Goal: Task Accomplishment & Management: Use online tool/utility

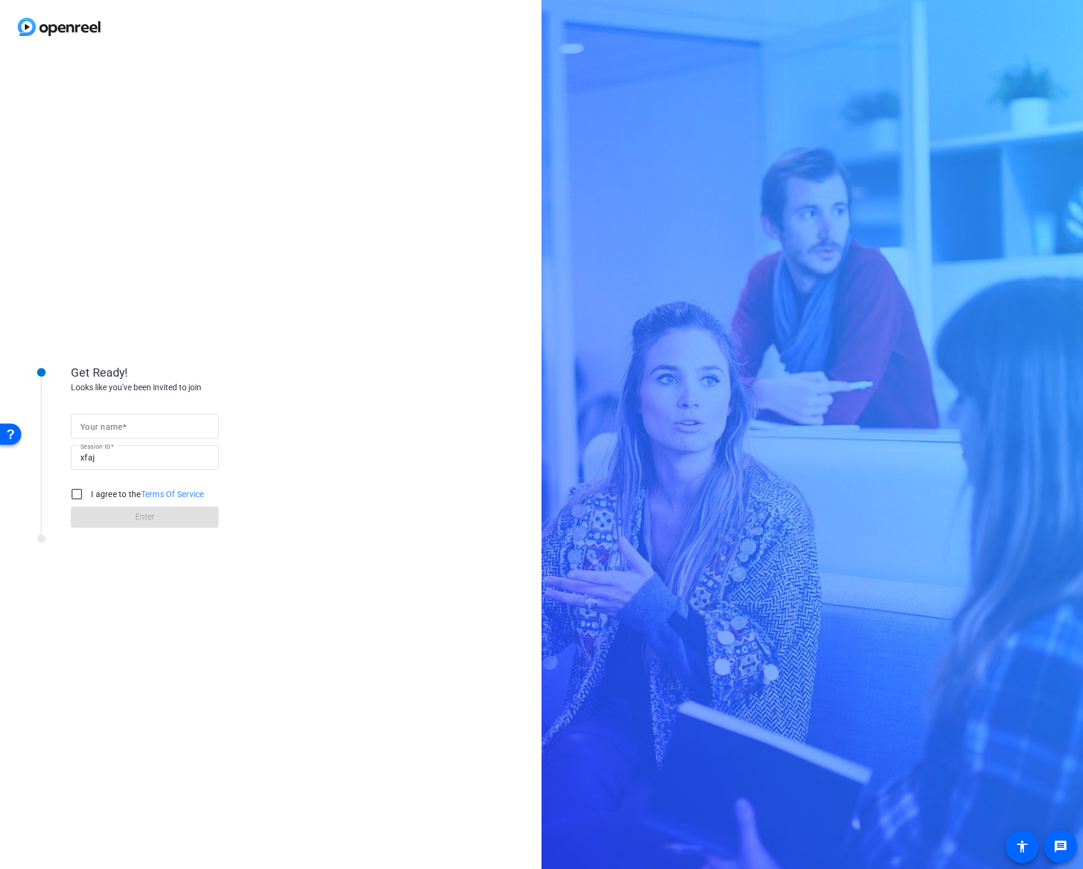
click at [84, 23] on img at bounding box center [59, 27] width 118 height 54
click at [84, 25] on img at bounding box center [59, 27] width 118 height 54
click at [312, 63] on div "Get Ready! Looks like you've been invited to join Your name Session ID xfaj I a…" at bounding box center [270, 461] width 541 height 815
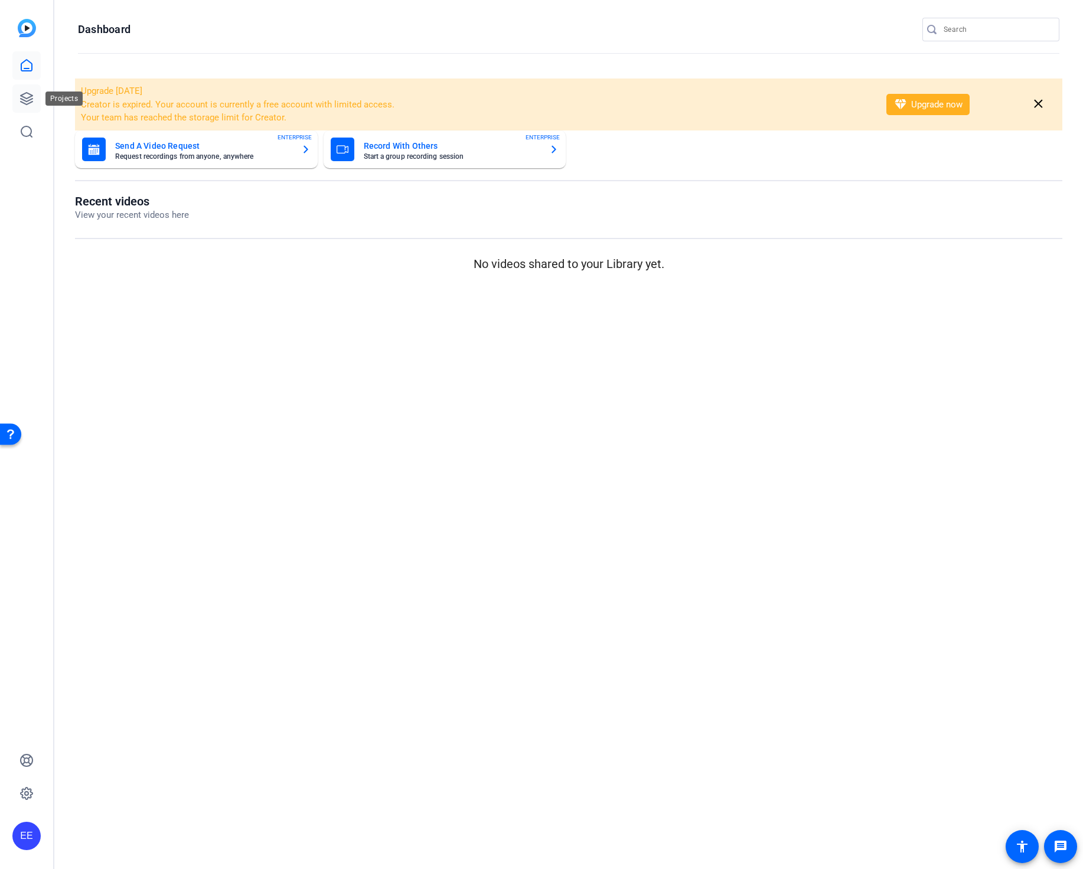
click at [37, 100] on link at bounding box center [26, 98] width 28 height 28
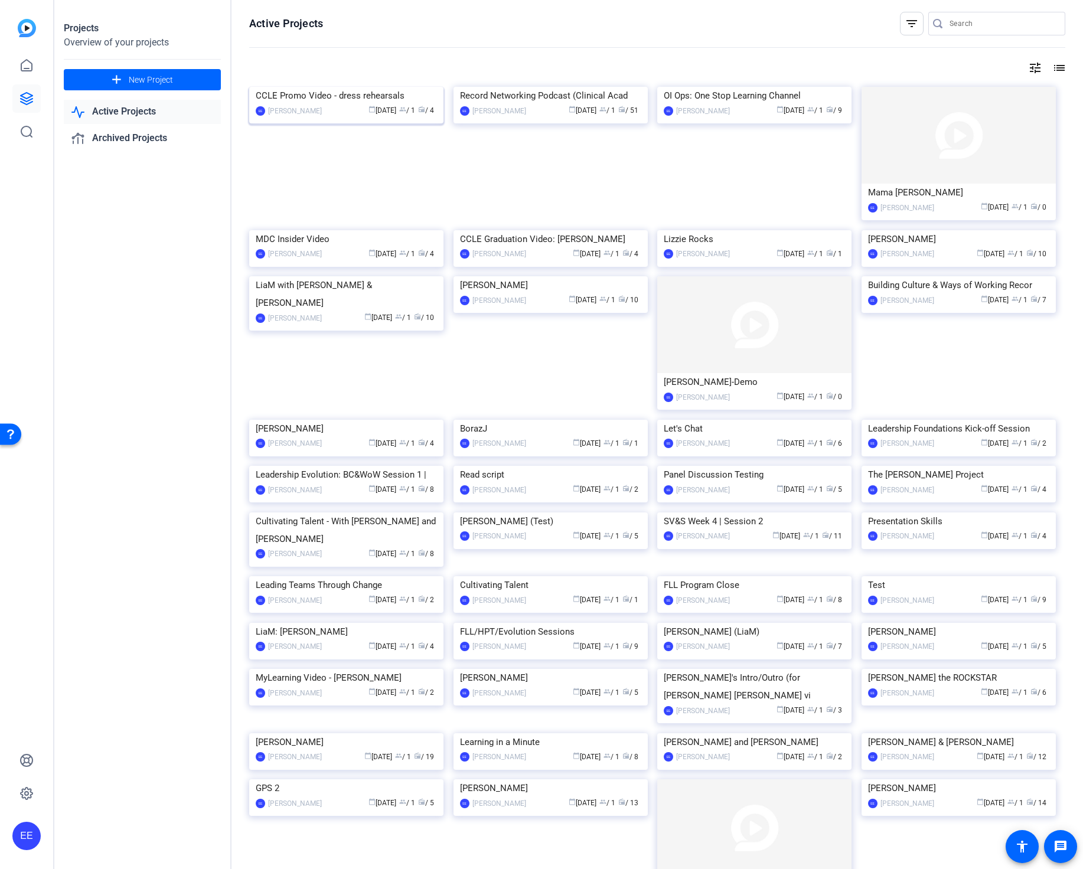
click at [383, 104] on div "CCLE Promo Video - dress rehearsals" at bounding box center [346, 96] width 181 height 18
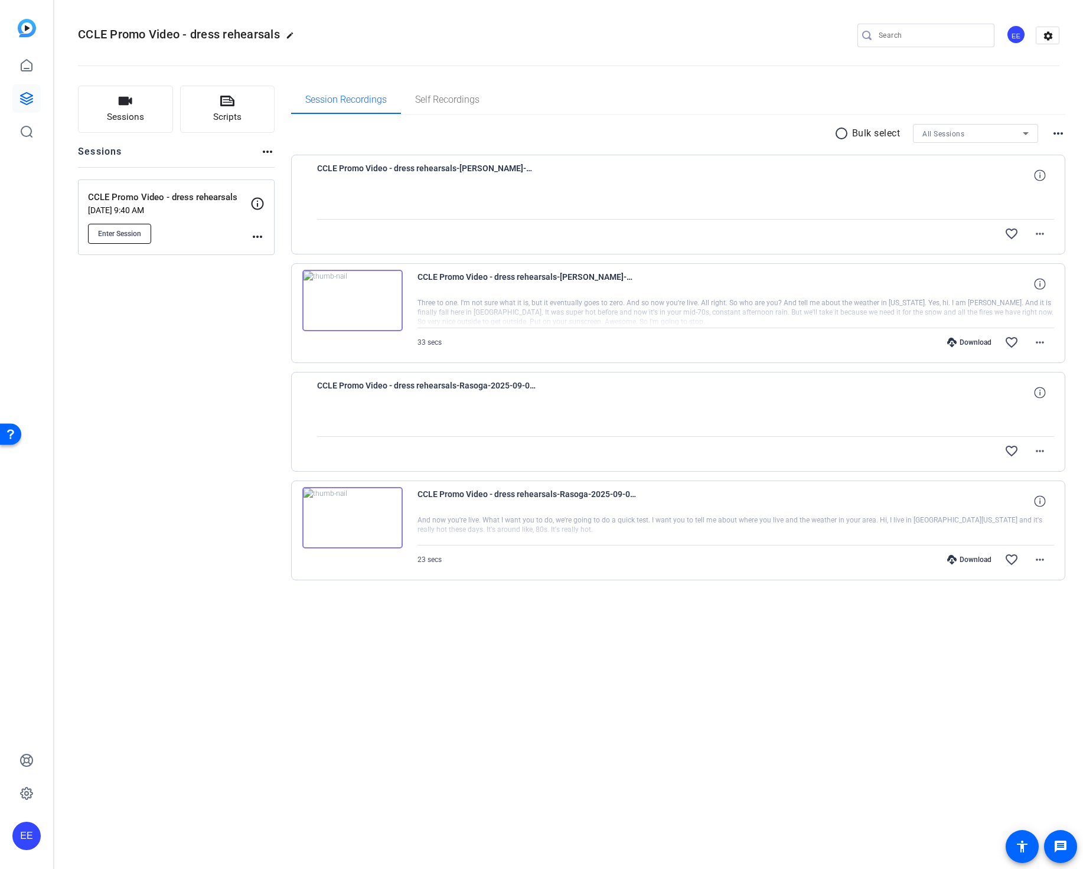
click at [130, 233] on span "Enter Session" at bounding box center [119, 233] width 43 height 9
click at [141, 233] on span "Enter Session" at bounding box center [119, 233] width 43 height 9
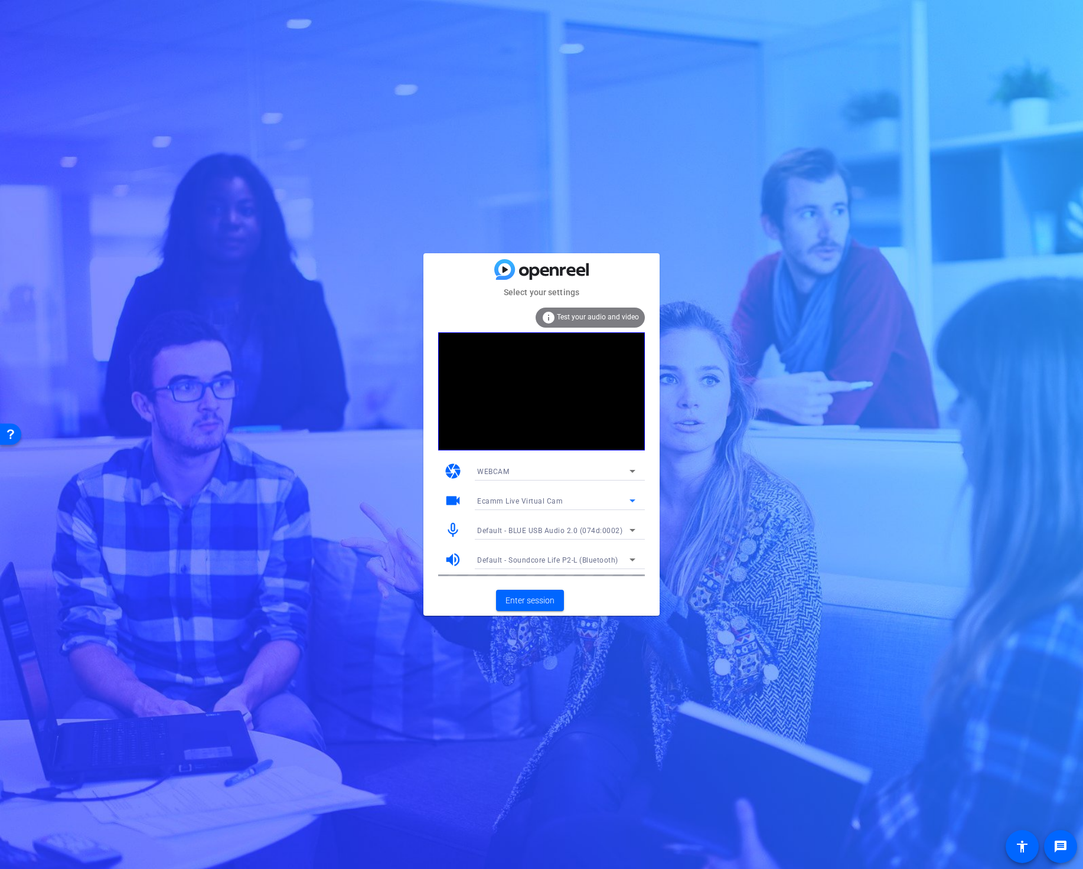
click at [545, 500] on span "Ecamm Live Virtual Cam" at bounding box center [520, 501] width 86 height 8
click at [182, 113] on span "ZV-E10 (054c:0de3)" at bounding box center [109, 105] width 145 height 15
click at [533, 603] on span "Enter session" at bounding box center [529, 601] width 49 height 12
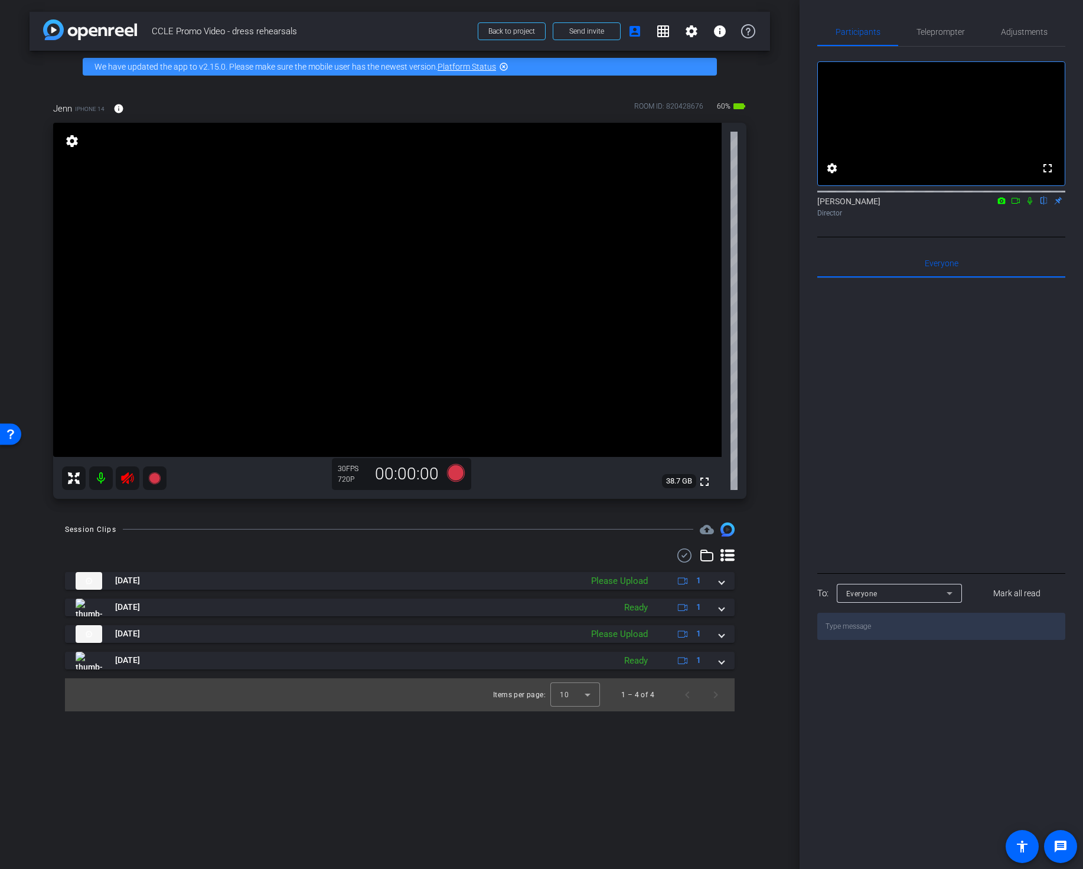
click at [132, 488] on mat-icon at bounding box center [128, 478] width 24 height 24
click at [131, 481] on icon at bounding box center [127, 478] width 12 height 12
drag, startPoint x: 117, startPoint y: 471, endPoint x: 89, endPoint y: 478, distance: 29.2
click at [116, 471] on mat-icon at bounding box center [128, 478] width 24 height 24
click at [106, 479] on mat-icon at bounding box center [101, 478] width 24 height 24
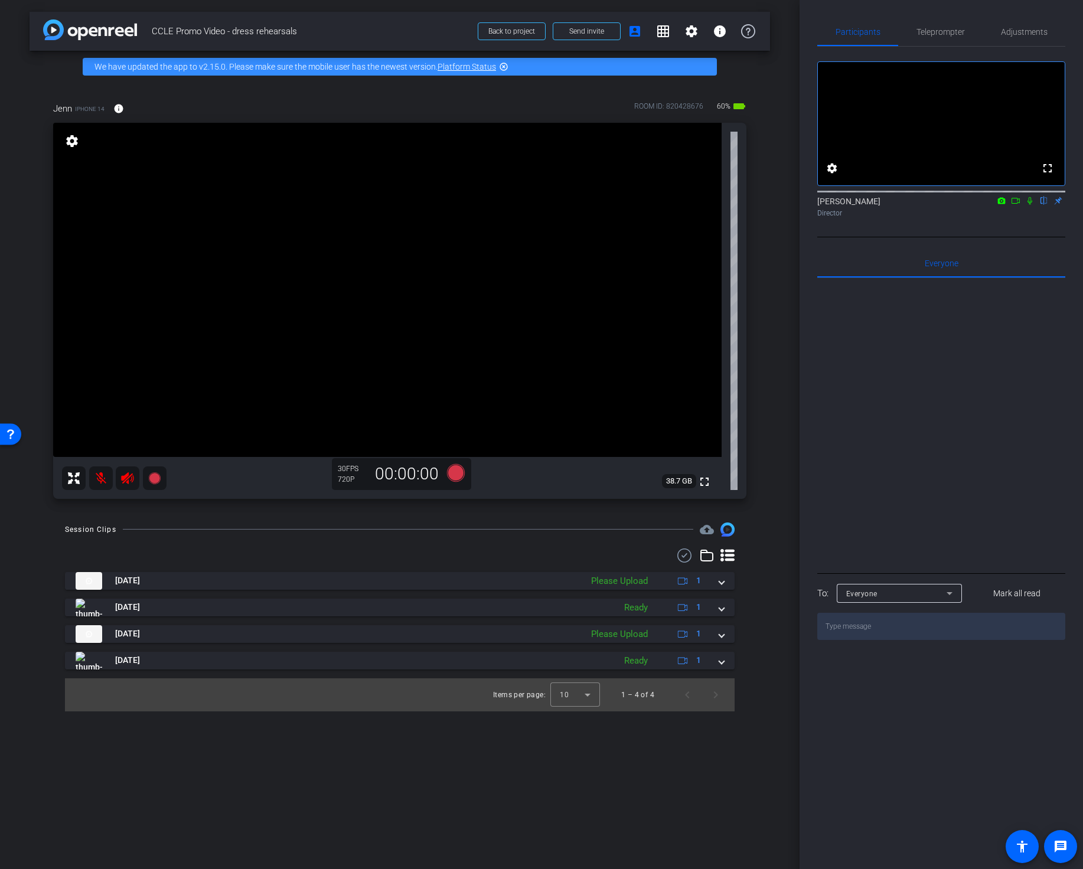
click at [107, 481] on mat-icon at bounding box center [101, 478] width 24 height 24
click at [123, 481] on icon at bounding box center [127, 478] width 14 height 14
click at [124, 477] on icon at bounding box center [127, 478] width 12 height 12
click at [130, 482] on icon at bounding box center [127, 478] width 14 height 14
click at [127, 481] on icon at bounding box center [127, 478] width 12 height 12
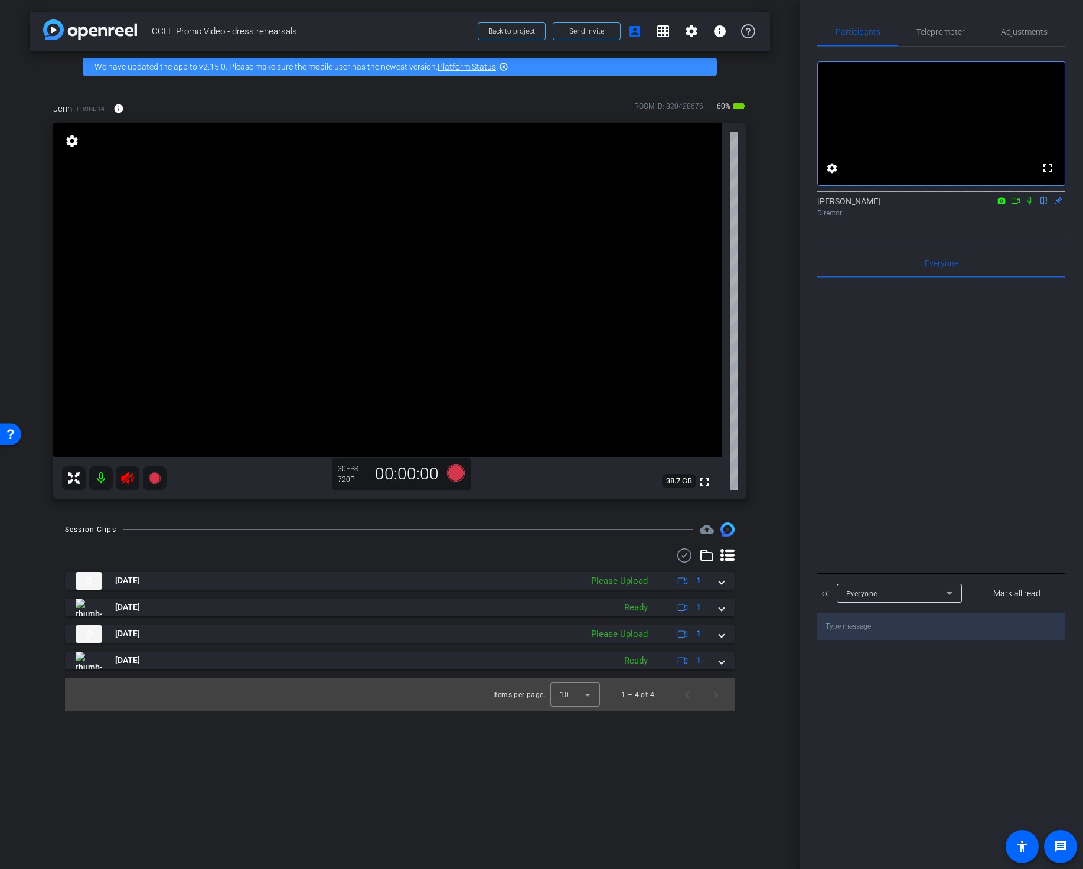
click at [129, 481] on icon at bounding box center [127, 478] width 14 height 14
click at [1005, 33] on span "Adjustments" at bounding box center [1024, 32] width 47 height 8
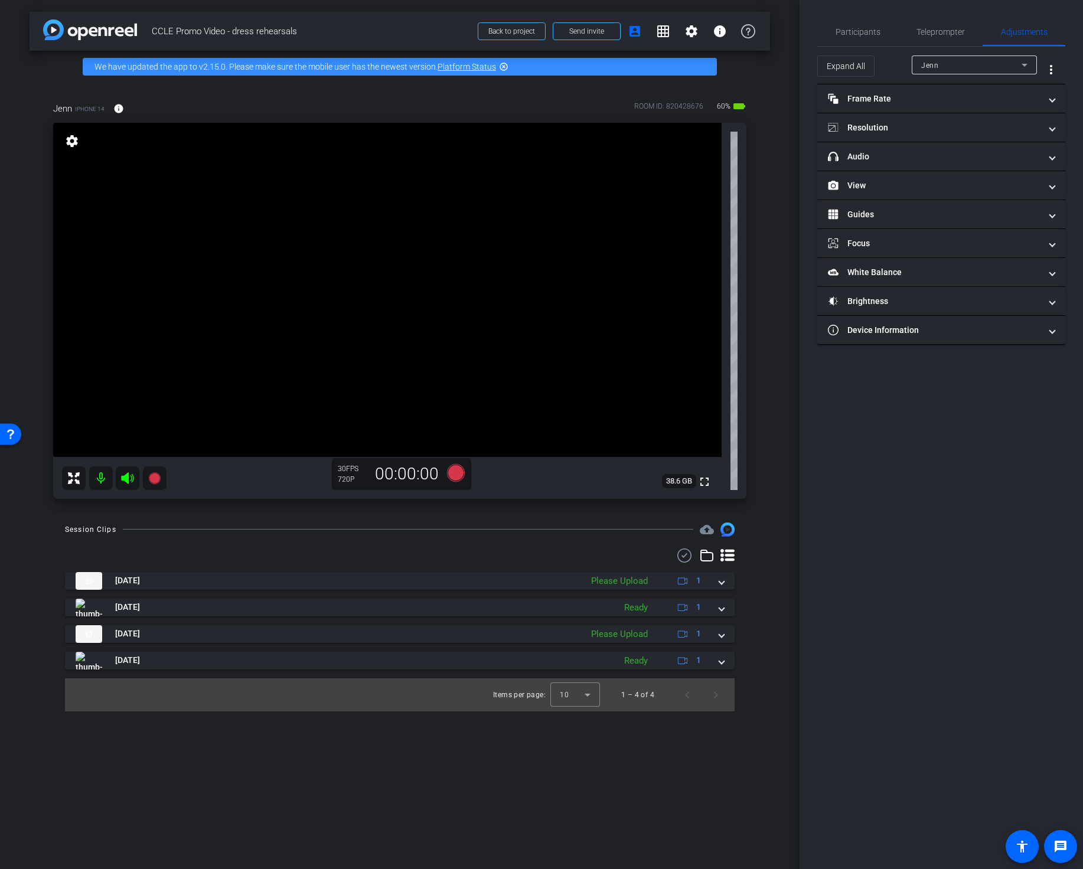
click at [970, 69] on div "Jenn" at bounding box center [971, 65] width 100 height 15
click at [896, 158] on div at bounding box center [541, 434] width 1083 height 869
click at [897, 166] on mat-expansion-panel-header "headphone icon Audio" at bounding box center [941, 156] width 248 height 28
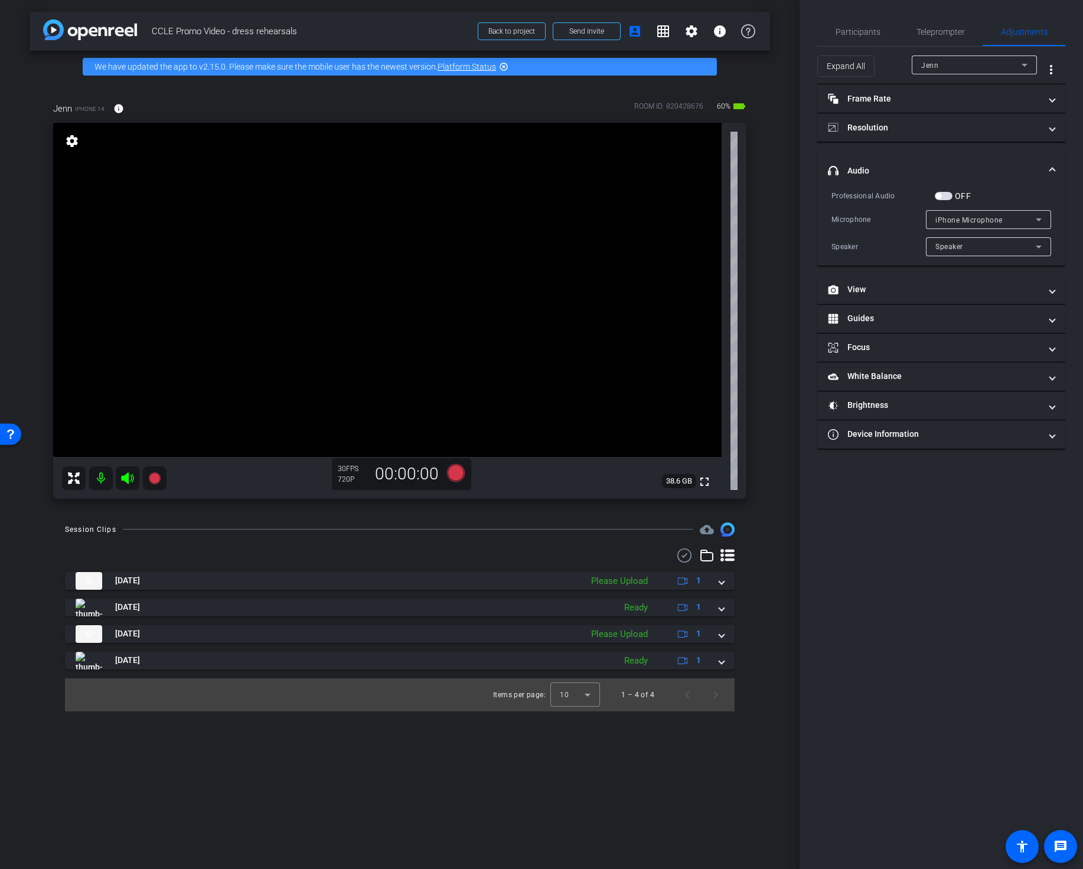
click at [963, 252] on div "Speaker" at bounding box center [985, 246] width 100 height 15
click at [974, 270] on mat-option "Speaker" at bounding box center [988, 270] width 125 height 19
click at [988, 224] on div "iPhone Microphone" at bounding box center [985, 220] width 100 height 15
click at [956, 199] on div at bounding box center [541, 434] width 1083 height 869
click at [949, 197] on span "button" at bounding box center [944, 196] width 18 height 8
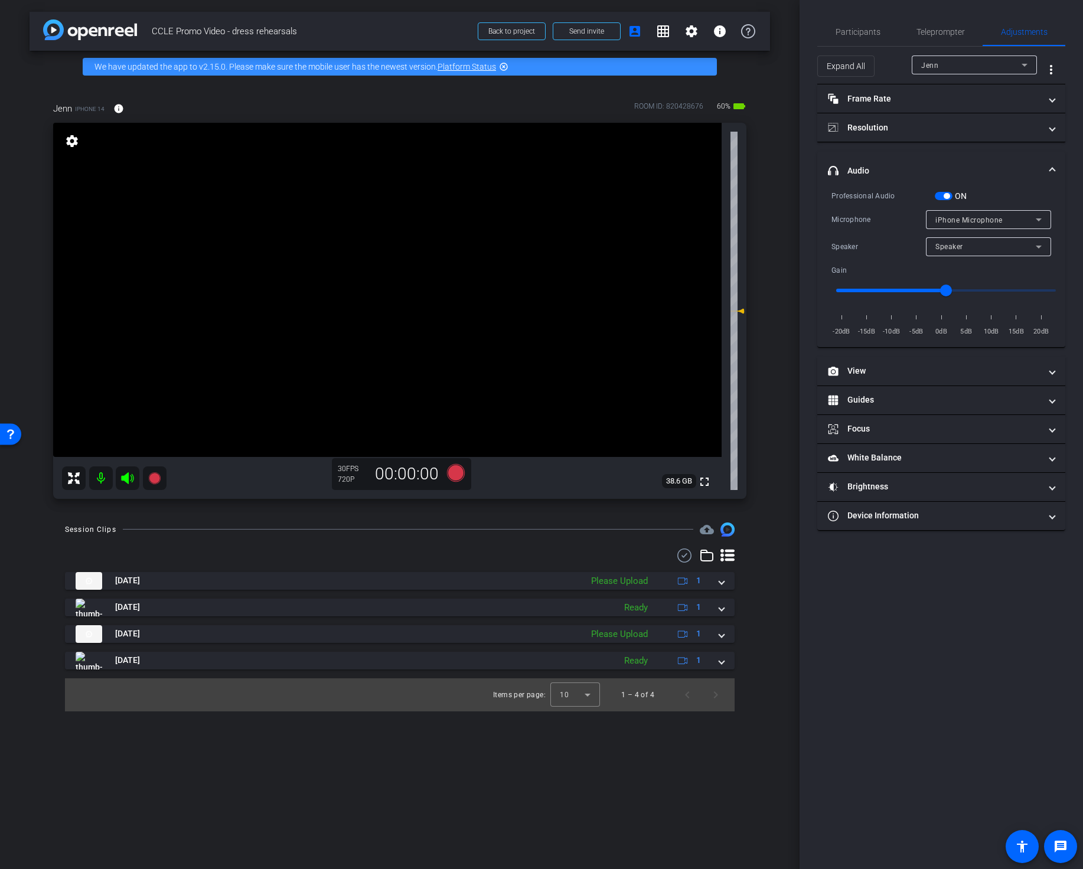
click at [979, 220] on span "iPhone Microphone" at bounding box center [968, 220] width 67 height 8
click at [968, 250] on div "Speaker" at bounding box center [985, 246] width 100 height 15
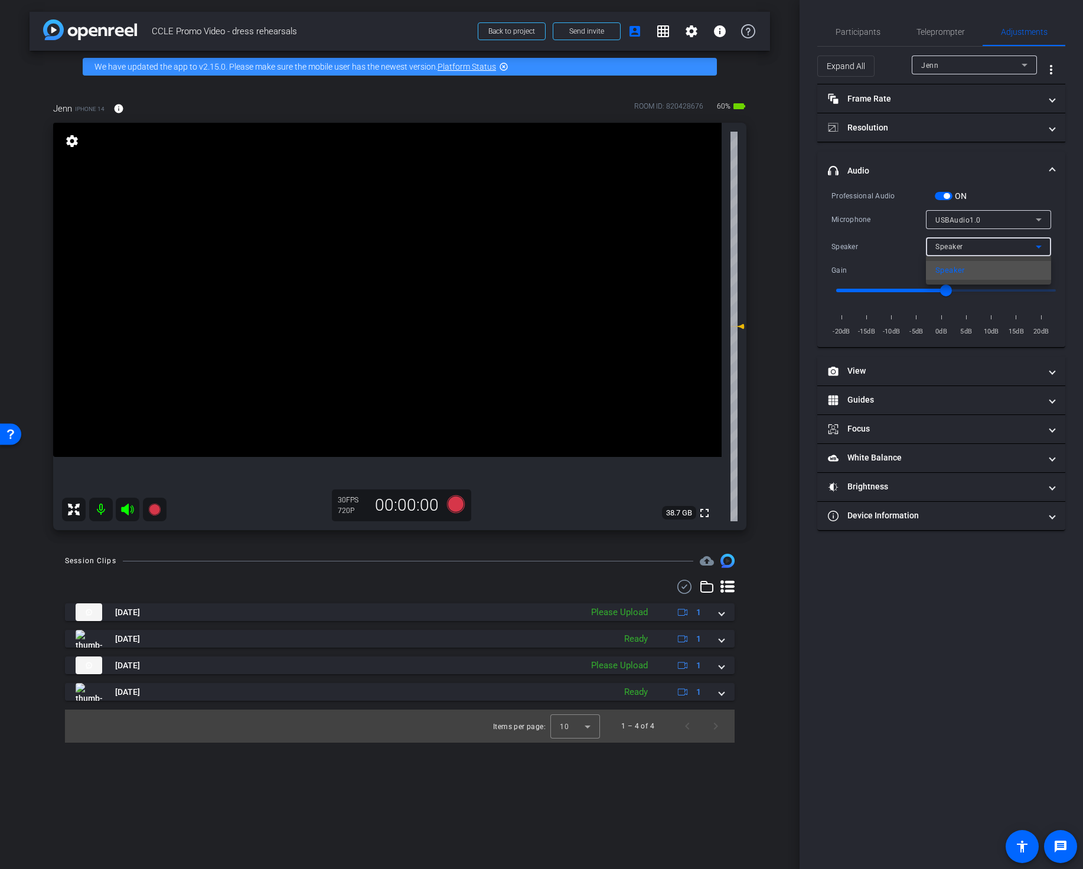
click at [876, 41] on div at bounding box center [541, 434] width 1083 height 869
click at [876, 40] on span "Participants" at bounding box center [857, 32] width 45 height 28
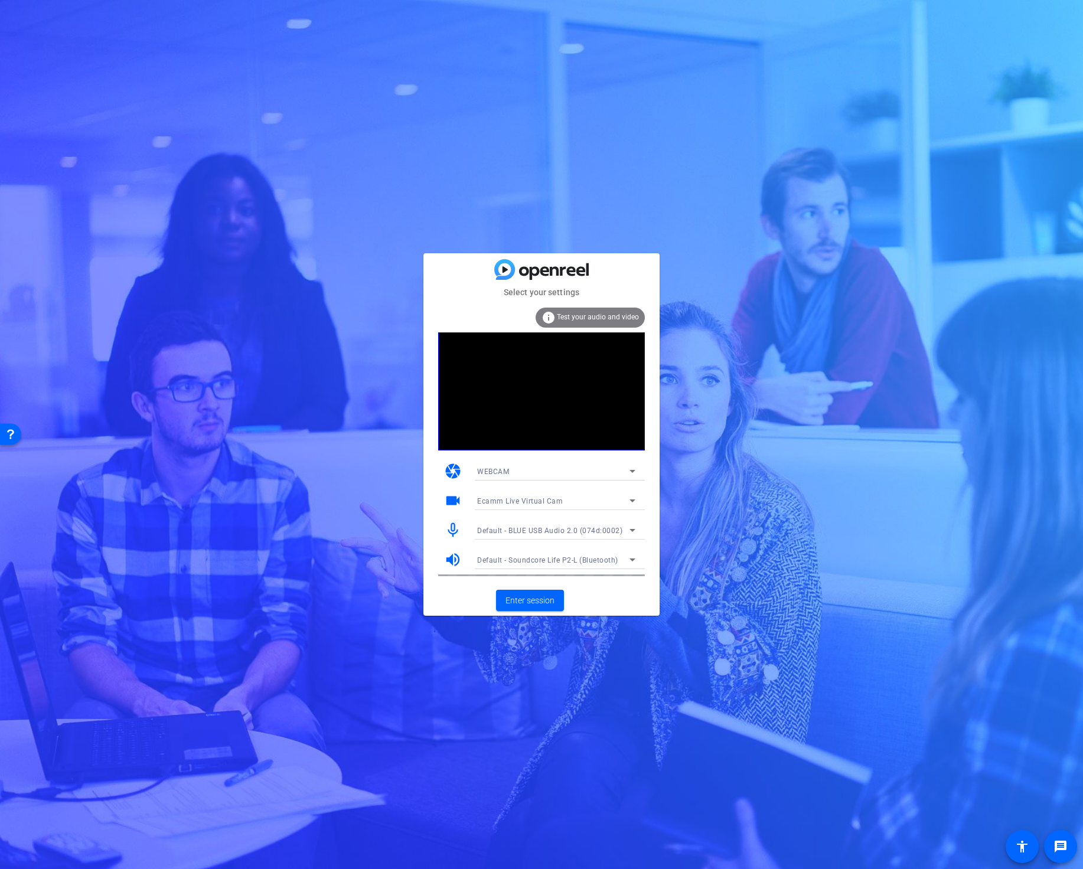
click at [534, 499] on span "Ecamm Live Virtual Cam" at bounding box center [520, 501] width 86 height 8
click at [538, 543] on span "ZV-E10 (054c:0de3)" at bounding box center [510, 543] width 67 height 14
click at [522, 529] on span "Default - BLUE USB Audio 2.0 (074d:0002)" at bounding box center [549, 531] width 145 height 8
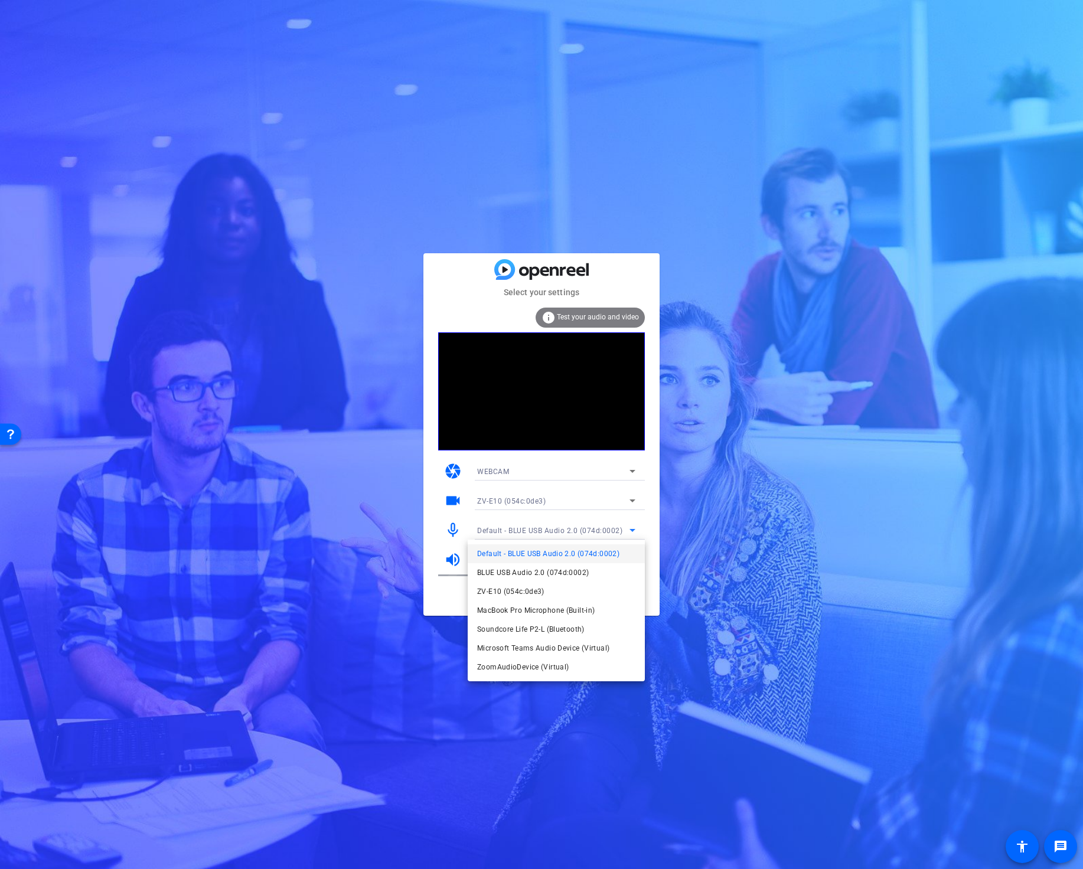
click at [192, 136] on span "Soundcore Life P2-L (Bluetooth)" at bounding box center [190, 133] width 6 height 6
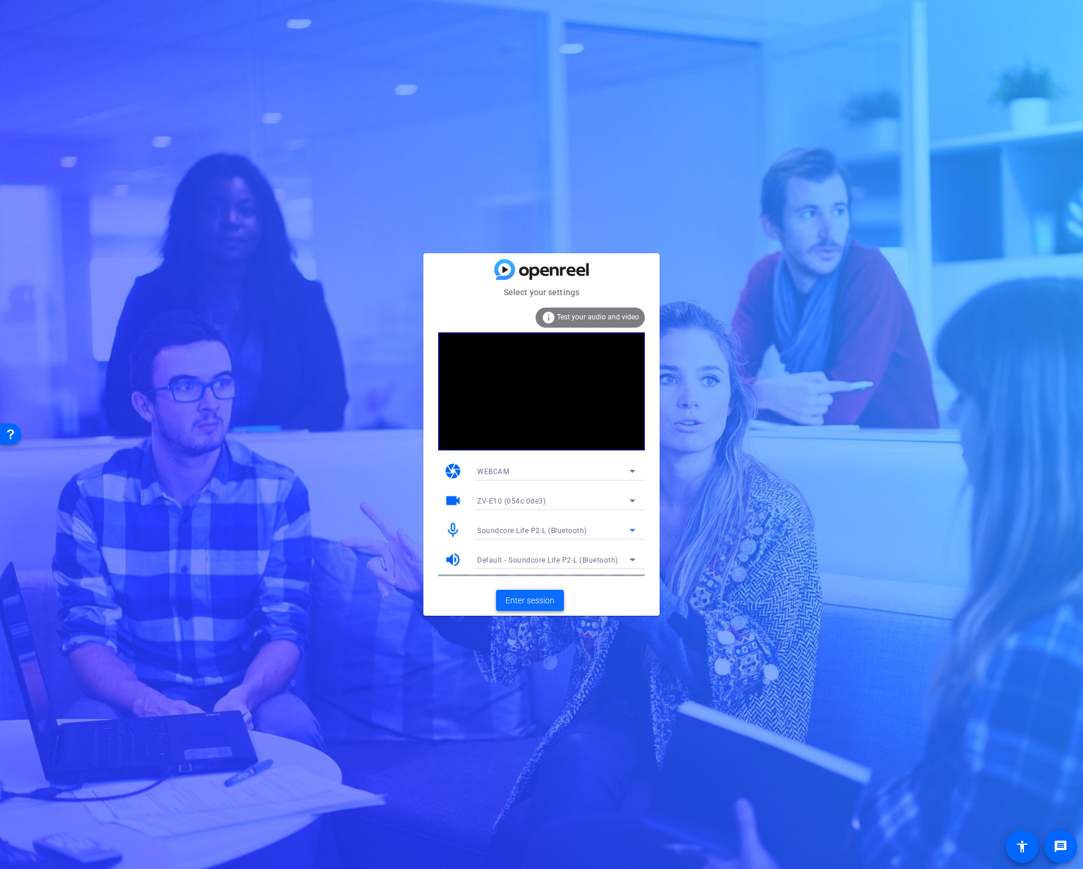
click at [527, 596] on span "Enter session" at bounding box center [529, 601] width 49 height 12
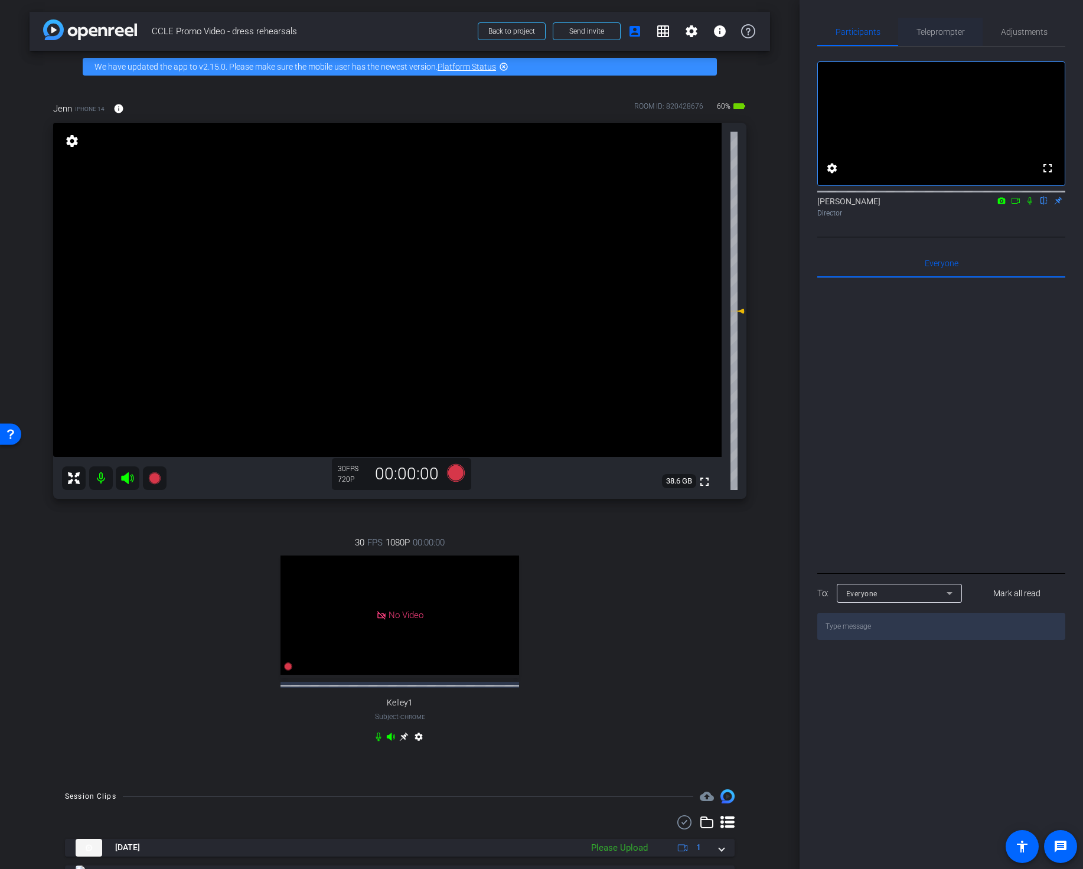
click at [935, 33] on span "Teleprompter" at bounding box center [940, 32] width 48 height 8
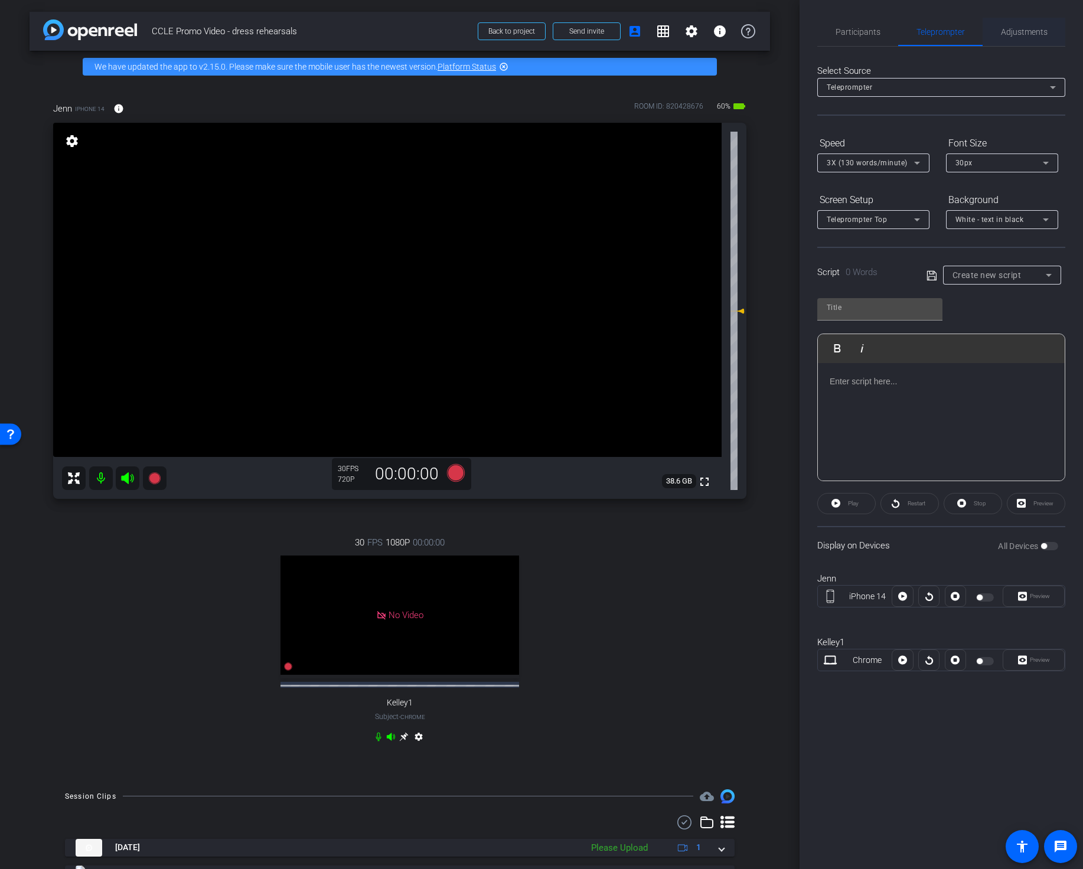
click at [1024, 31] on span "Adjustments" at bounding box center [1024, 32] width 47 height 8
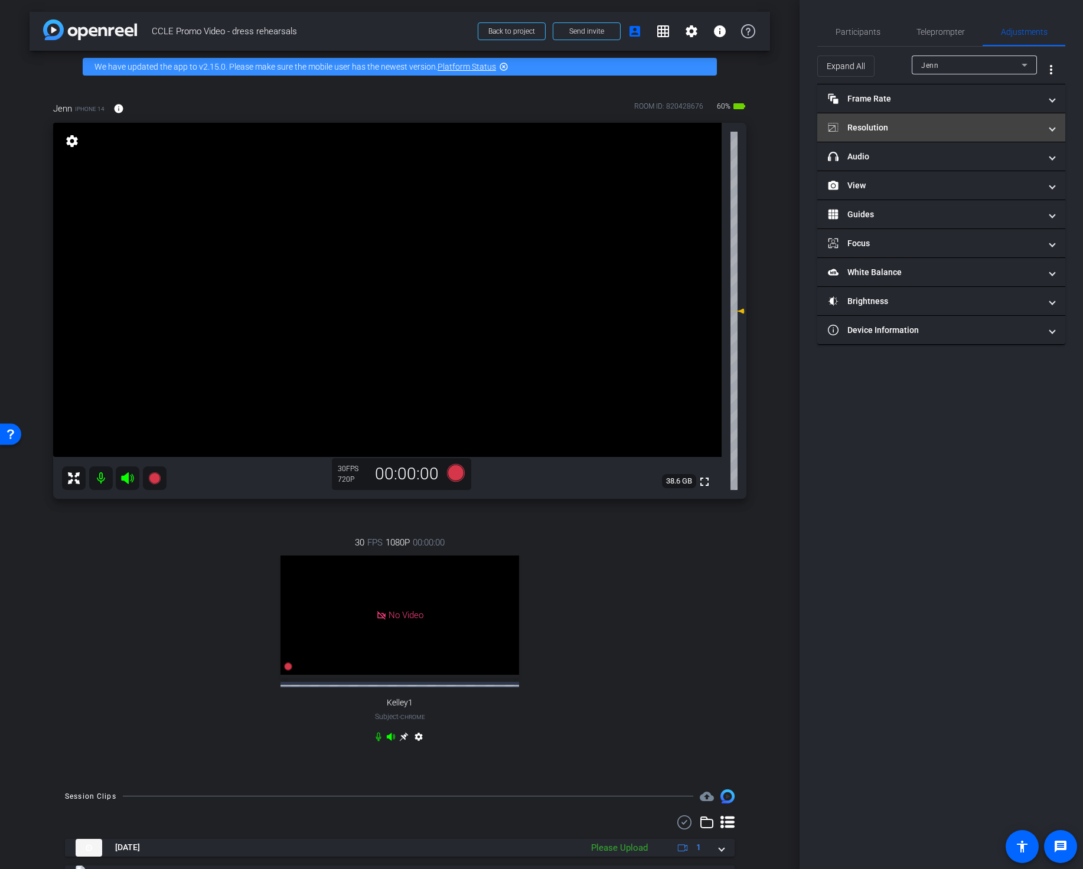
click at [946, 120] on mat-expansion-panel-header "Resolution" at bounding box center [941, 127] width 248 height 28
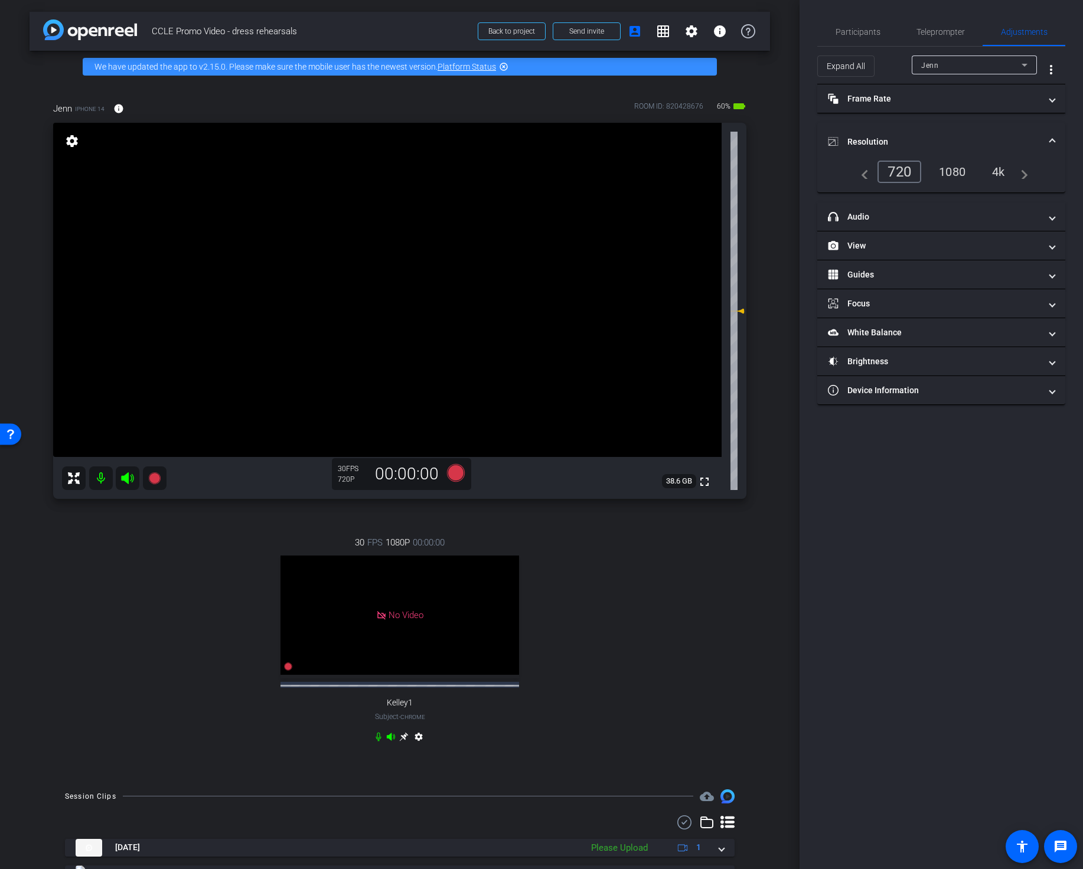
click at [991, 172] on div "4k" at bounding box center [998, 172] width 31 height 20
click at [936, 222] on mat-panel-title "headphone icon Audio" at bounding box center [934, 217] width 213 height 12
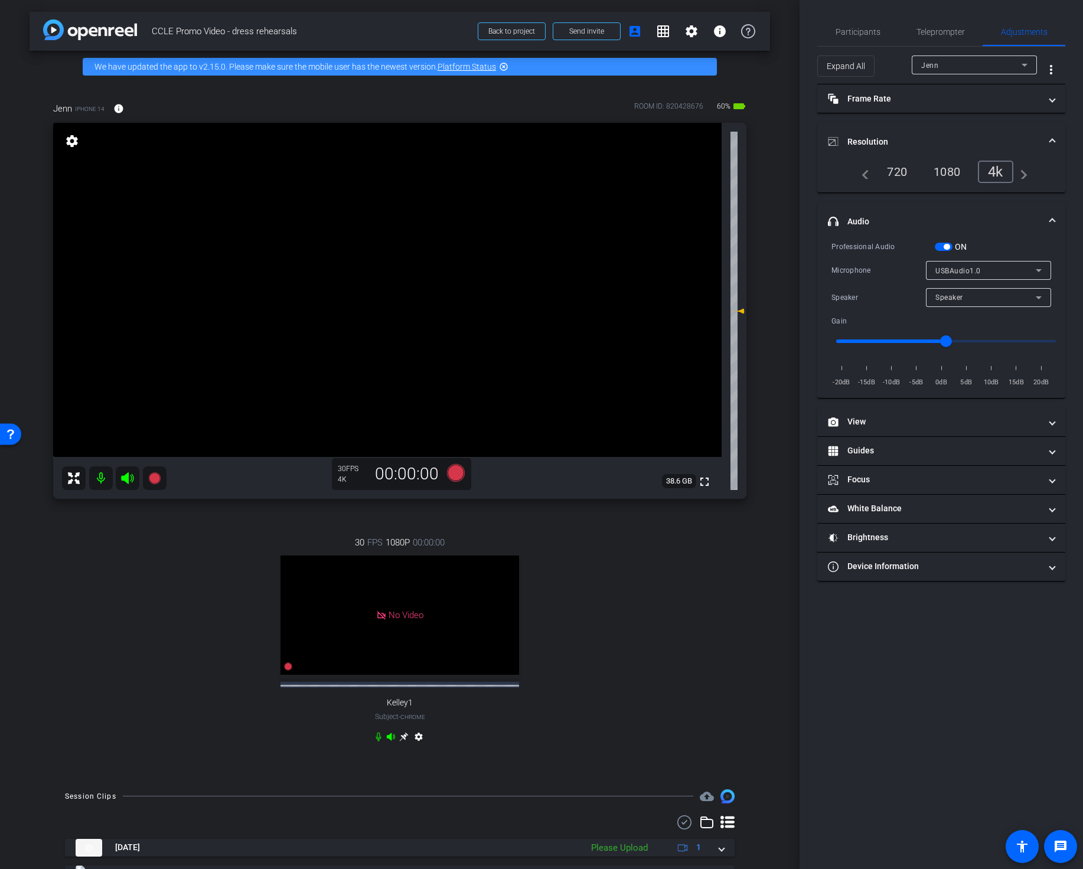
click at [743, 608] on div "30 FPS 1080P 00:00:00 No Video Kelley1 Subject - Chrome settings" at bounding box center [399, 641] width 693 height 249
click at [763, 530] on div "Jenn iPhone 14 info ROOM ID: 820428676 60% battery_std fullscreen settings 38.6…" at bounding box center [400, 430] width 740 height 695
click at [922, 341] on input "range" at bounding box center [946, 341] width 244 height 26
click at [673, 647] on div "30 FPS 1080P 00:00:00 No Video Kelley1 Subject - Chrome settings" at bounding box center [399, 641] width 693 height 249
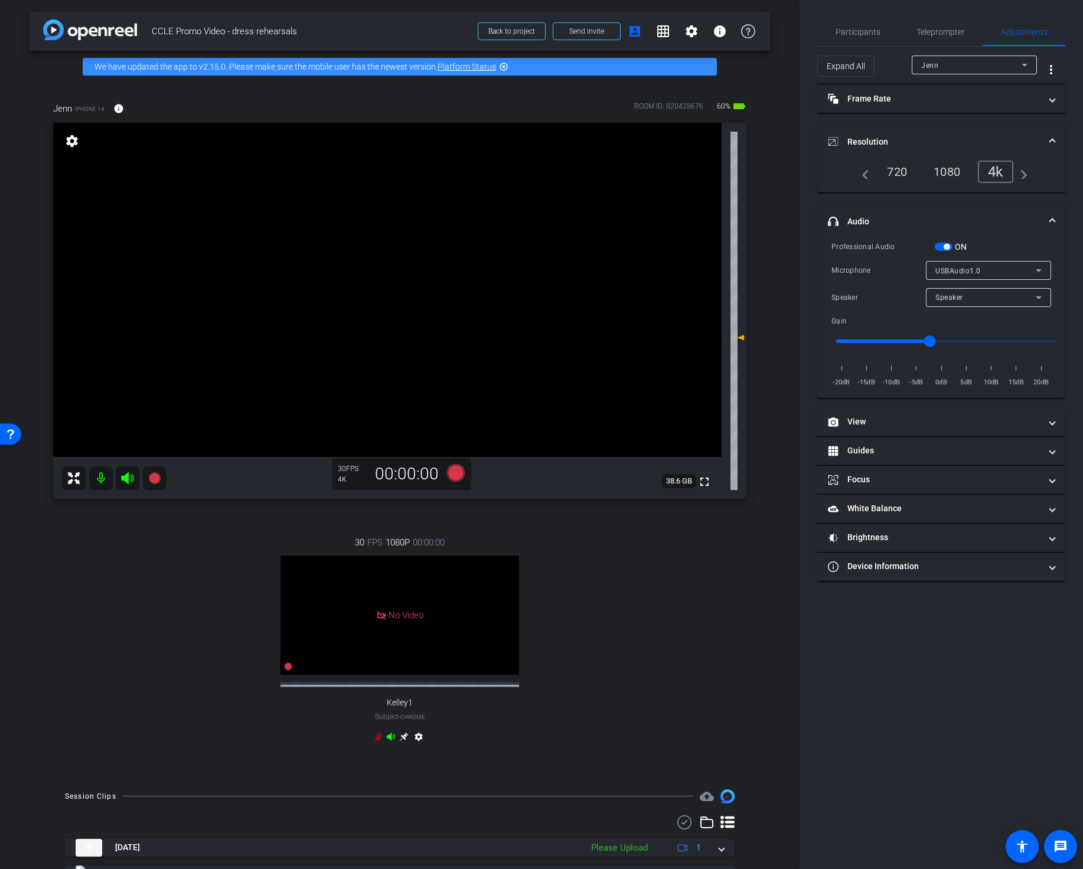
click at [673, 647] on div "30 FPS 1080P 00:00:00 No Video Kelley1 Subject - Chrome settings" at bounding box center [399, 641] width 693 height 249
click at [461, 476] on icon at bounding box center [456, 473] width 18 height 18
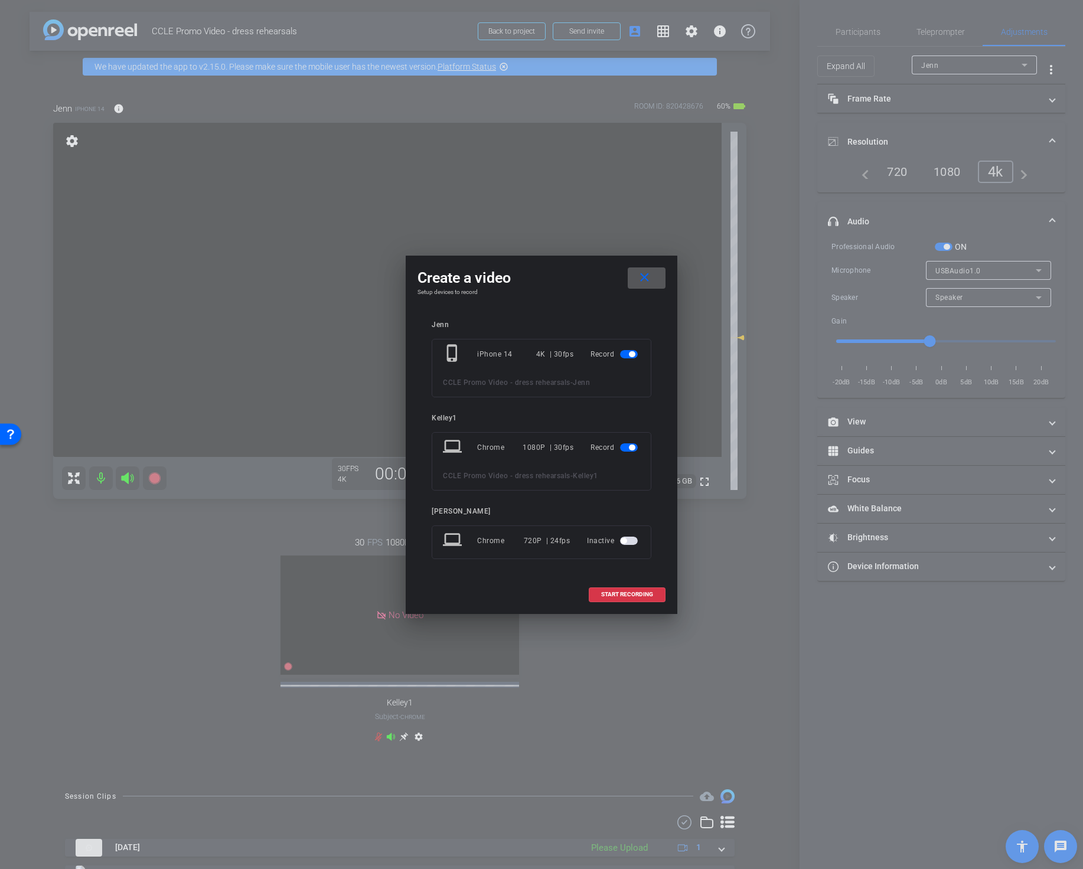
click at [628, 446] on span "button" at bounding box center [629, 447] width 18 height 8
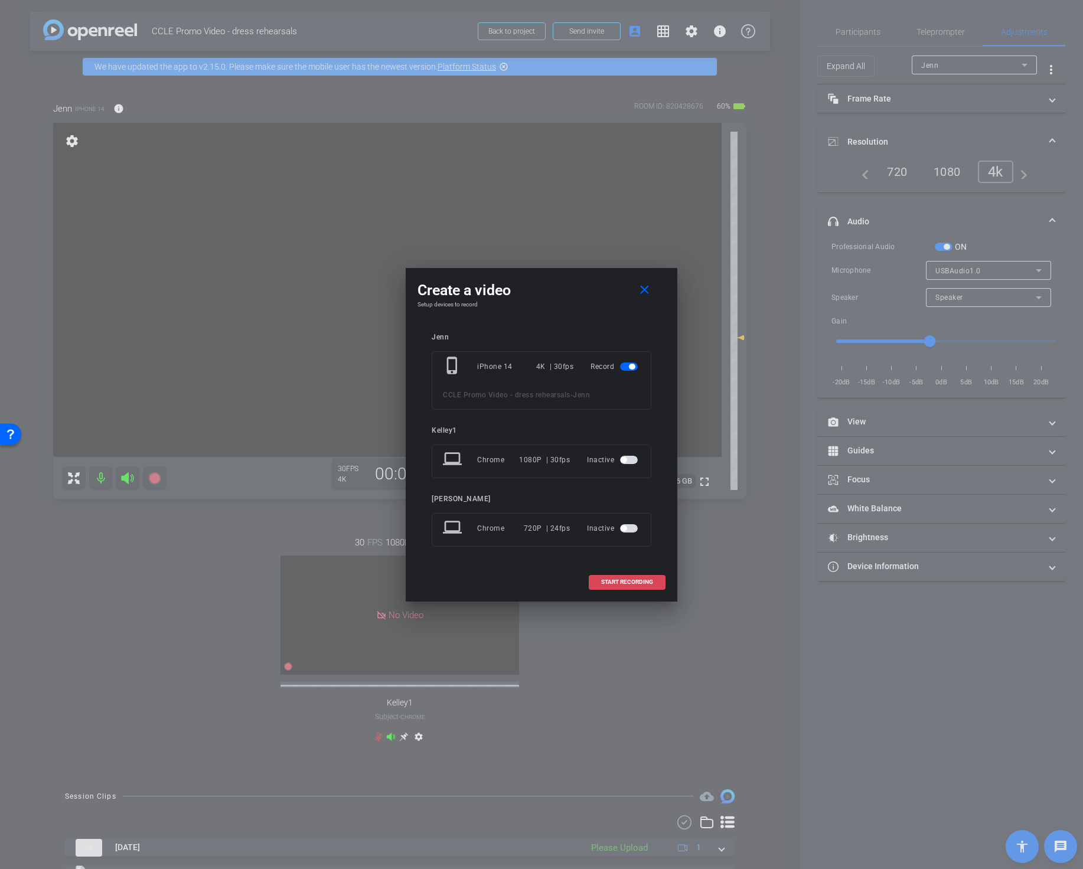
click at [626, 574] on span at bounding box center [627, 582] width 76 height 28
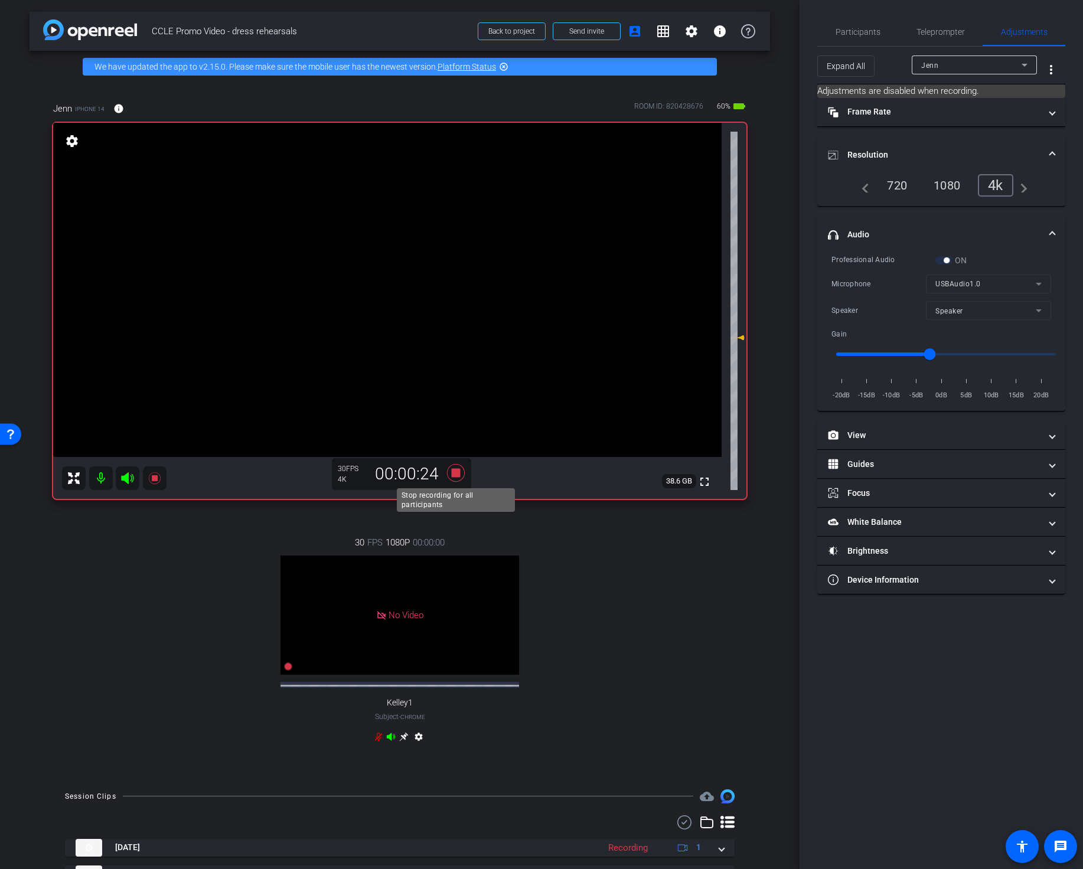
click at [455, 474] on icon at bounding box center [456, 473] width 18 height 18
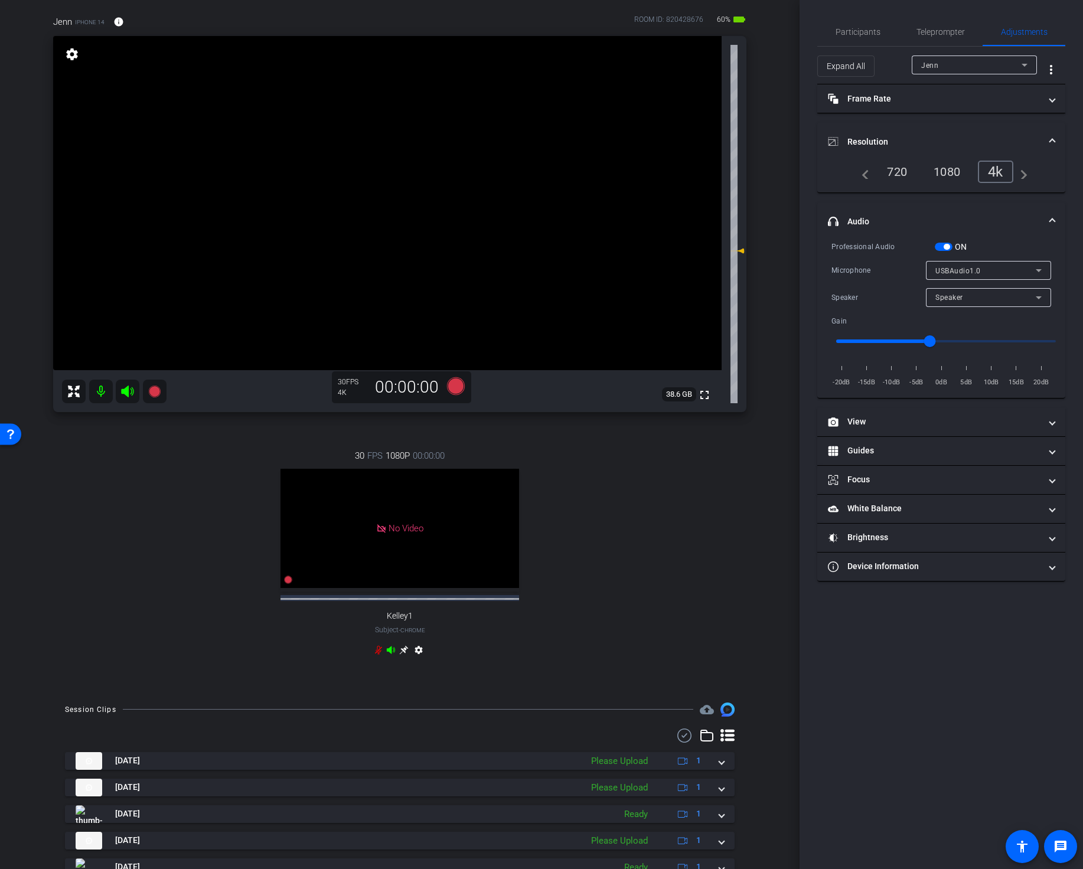
scroll to position [141, 0]
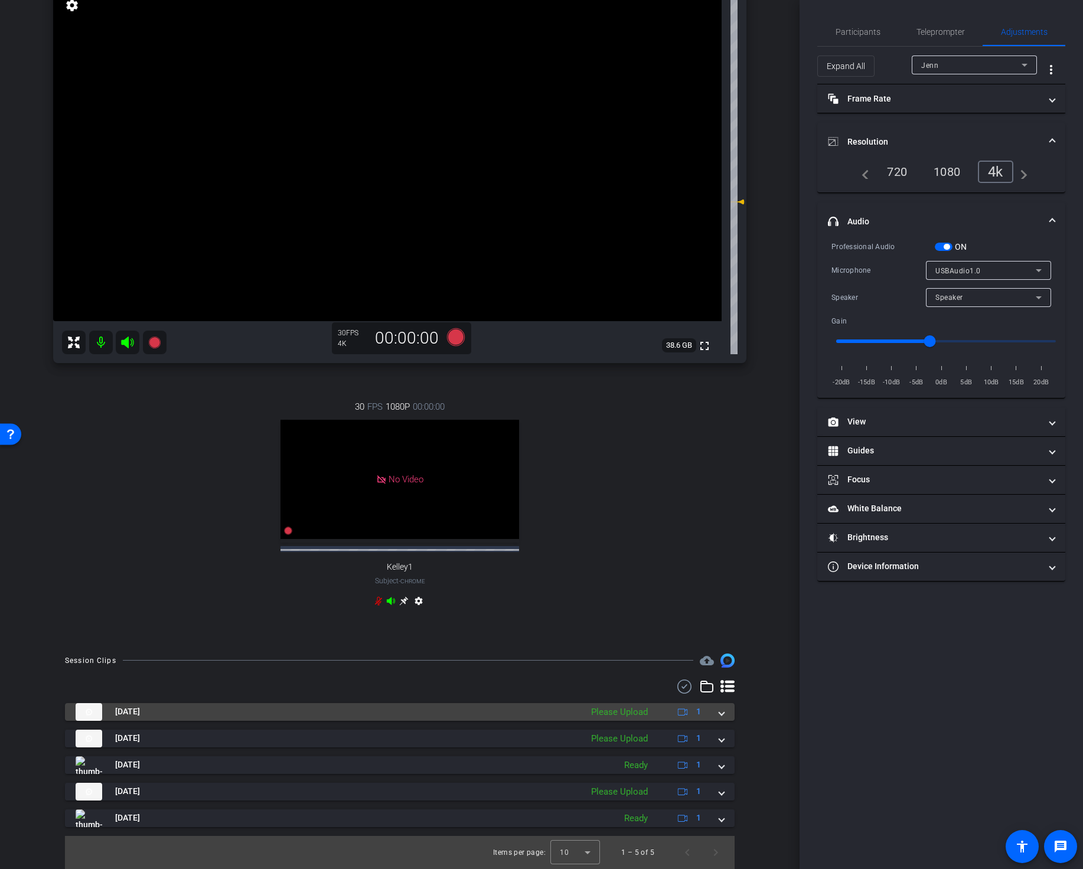
click at [632, 715] on div "Please Upload" at bounding box center [619, 713] width 68 height 14
click at [632, 715] on mat-panel-description "Please Upload 1" at bounding box center [647, 712] width 125 height 18
click at [634, 716] on div "Please Upload" at bounding box center [619, 713] width 68 height 14
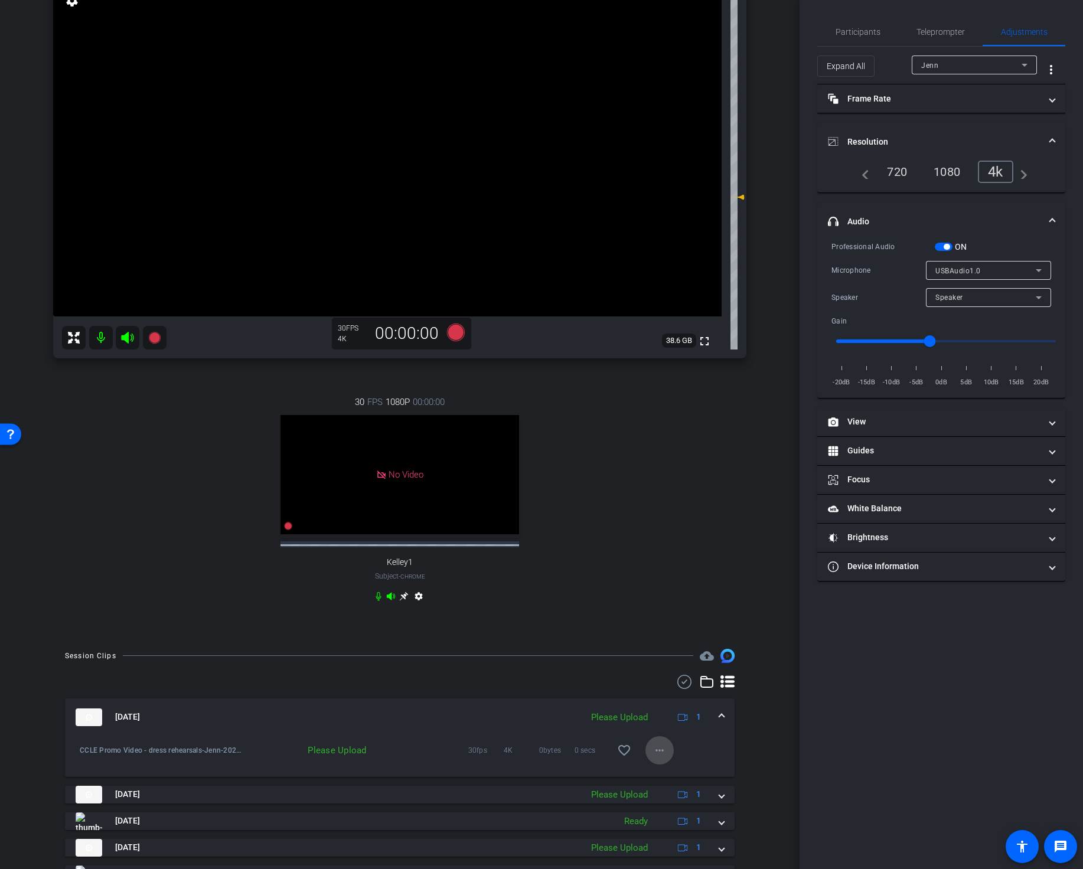
click at [664, 757] on mat-icon "more_horiz" at bounding box center [659, 750] width 14 height 14
click at [680, 778] on span "Upload" at bounding box center [678, 780] width 47 height 14
click at [616, 576] on div "30 FPS 1080P 00:00:00 No Video Kelley1 Subject - Chrome settings" at bounding box center [399, 500] width 693 height 249
type input "4"
click at [968, 350] on input "range" at bounding box center [946, 341] width 244 height 26
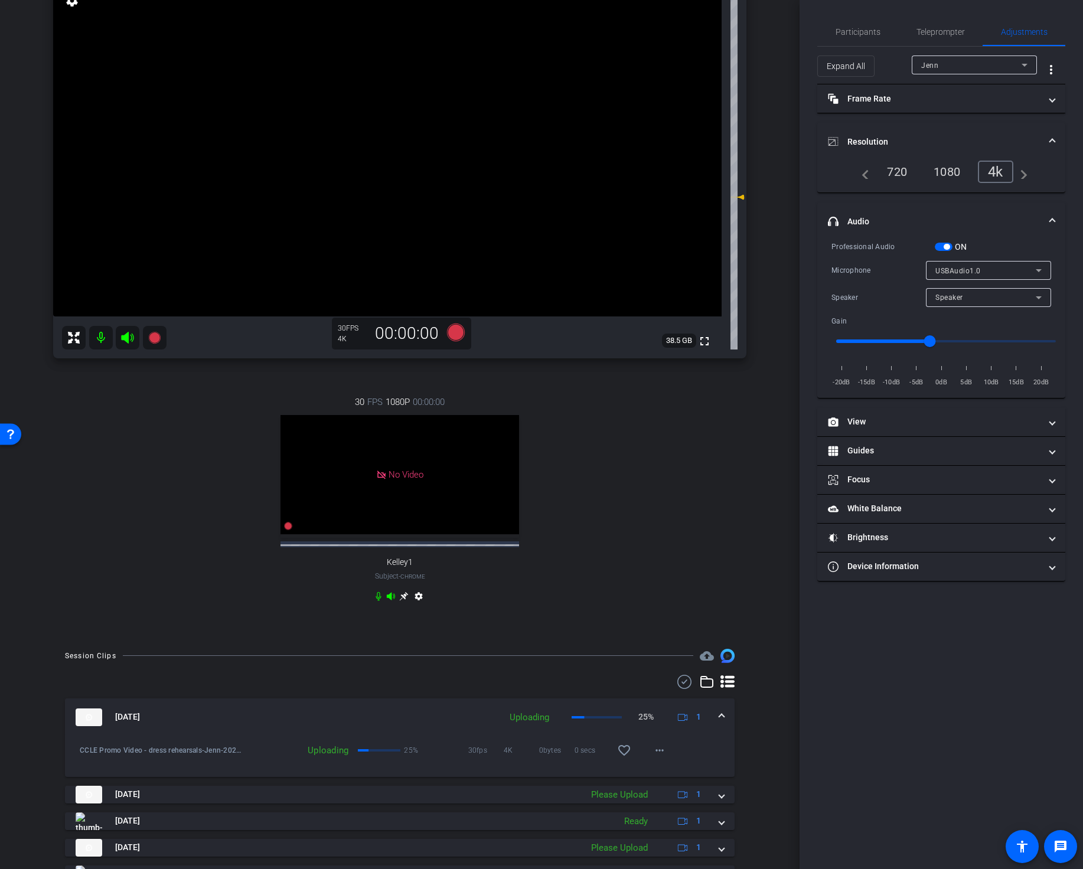
click at [968, 354] on input "range" at bounding box center [946, 341] width 244 height 26
click at [966, 383] on span "5dB" at bounding box center [966, 383] width 20 height 12
click at [964, 378] on span "5dB" at bounding box center [966, 383] width 20 height 12
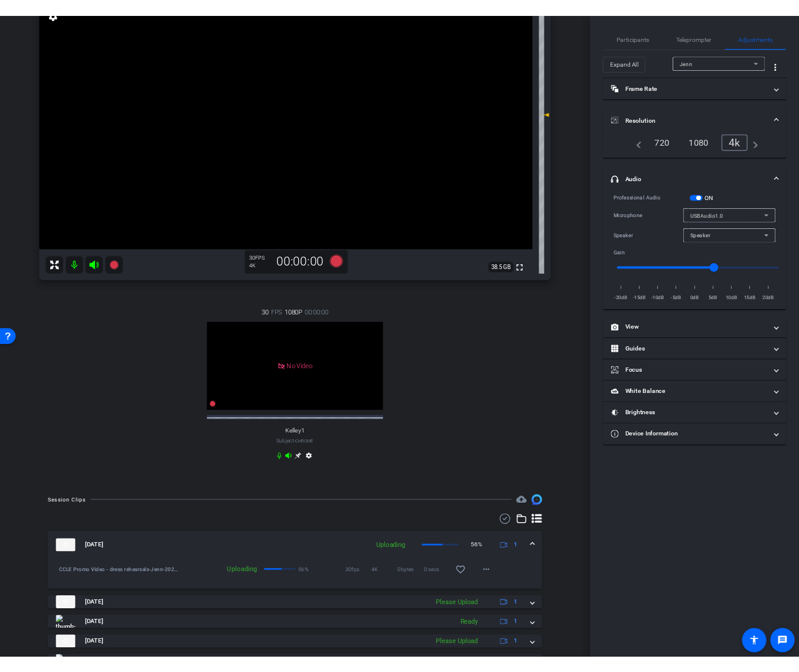
scroll to position [0, 0]
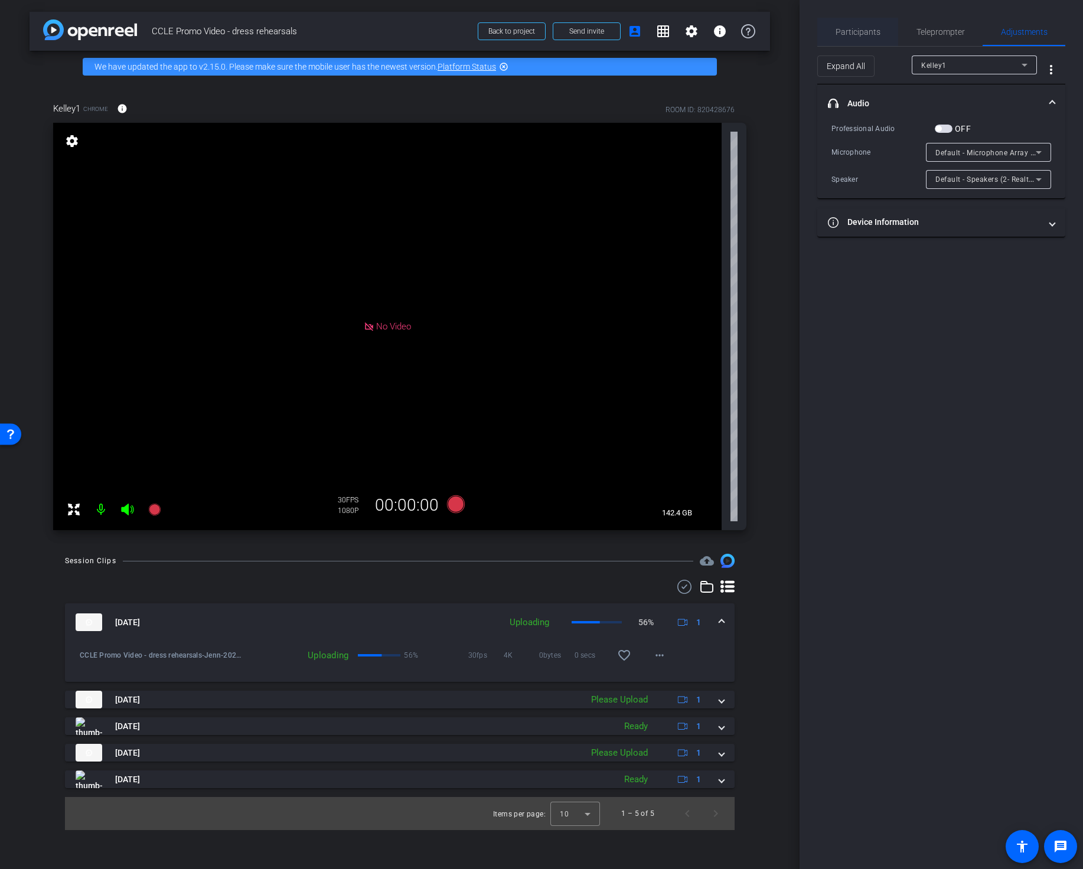
click at [866, 38] on span "Participants" at bounding box center [857, 32] width 45 height 28
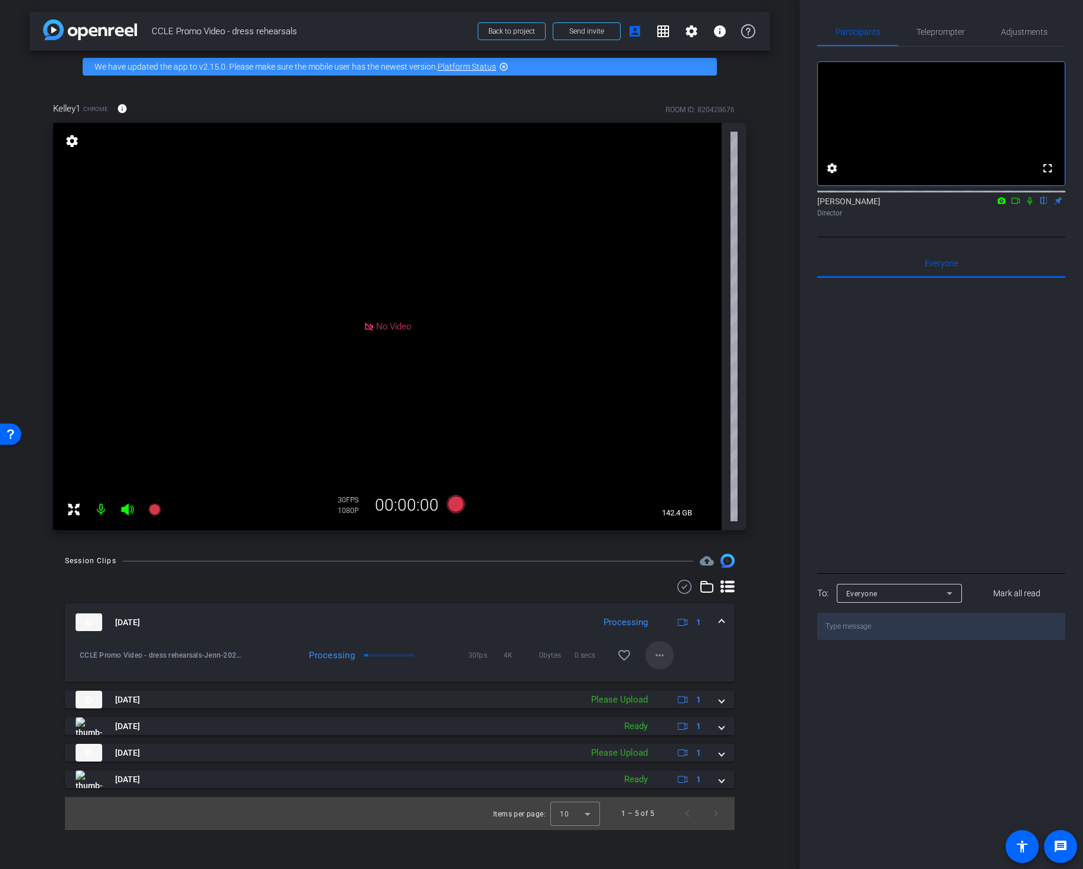
click at [654, 661] on mat-icon "more_horiz" at bounding box center [659, 655] width 14 height 14
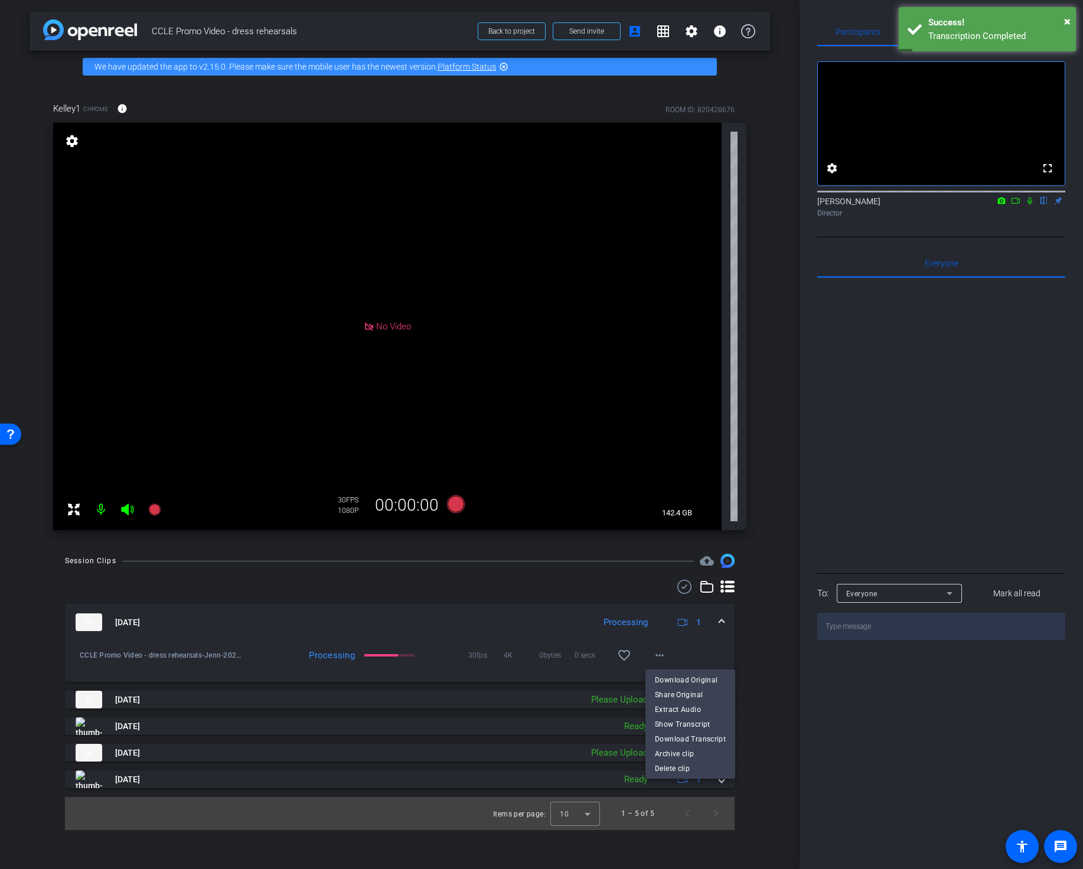
click at [539, 654] on div at bounding box center [541, 434] width 1083 height 869
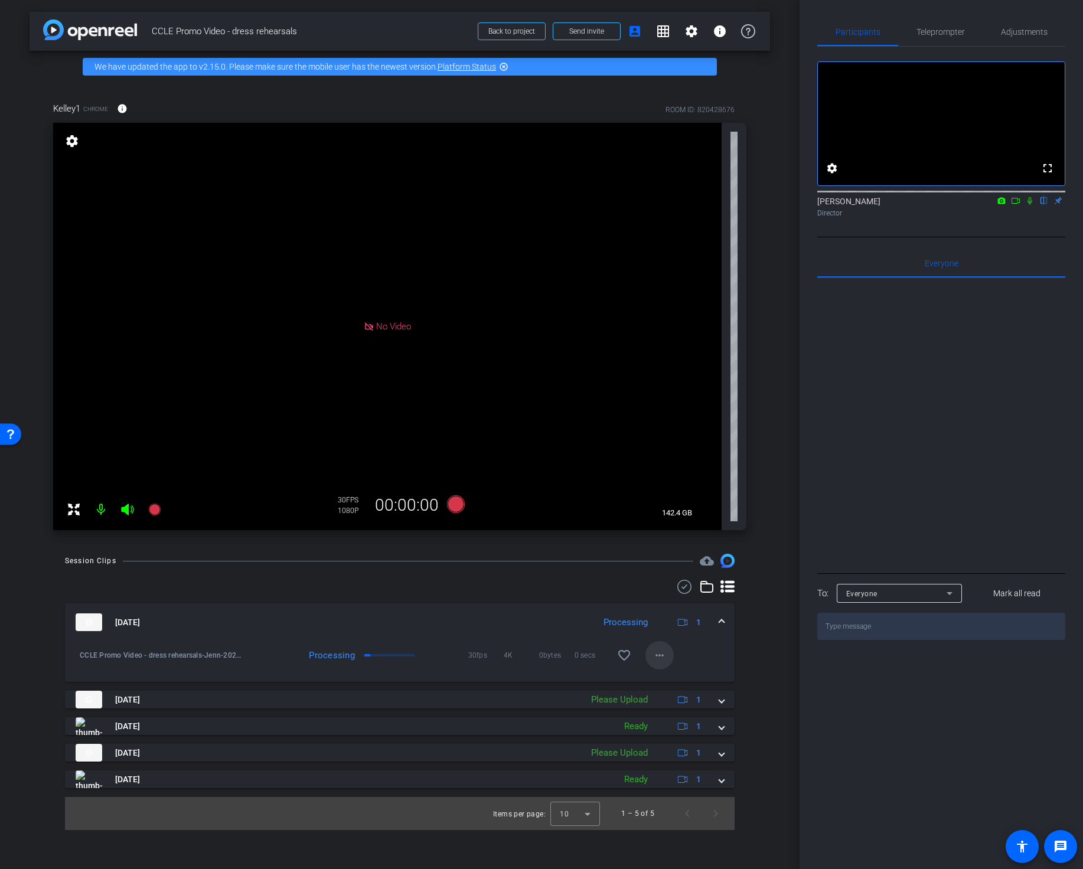
click at [657, 662] on span at bounding box center [659, 655] width 28 height 28
click at [688, 699] on span "Share Original" at bounding box center [690, 695] width 71 height 14
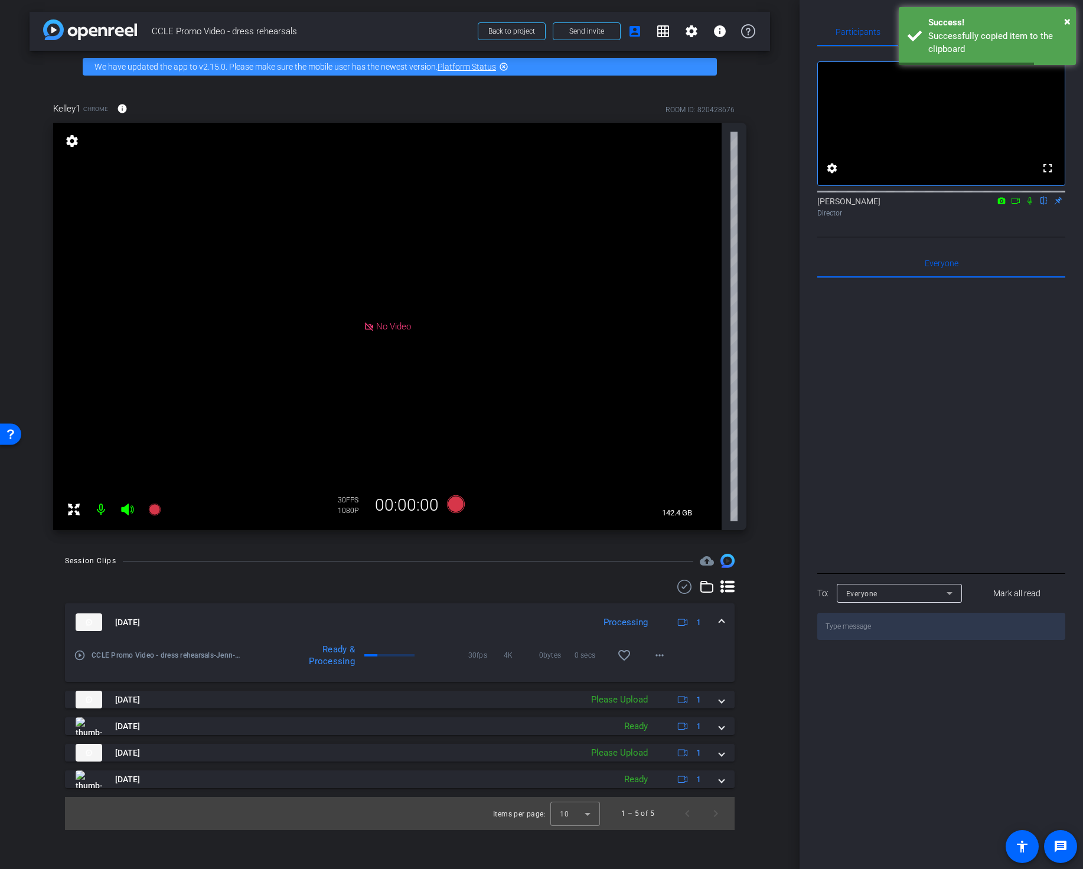
drag, startPoint x: 880, startPoint y: 414, endPoint x: 905, endPoint y: 302, distance: 115.6
click at [905, 314] on div at bounding box center [941, 424] width 248 height 292
click at [664, 660] on mat-icon "more_horiz" at bounding box center [659, 655] width 14 height 14
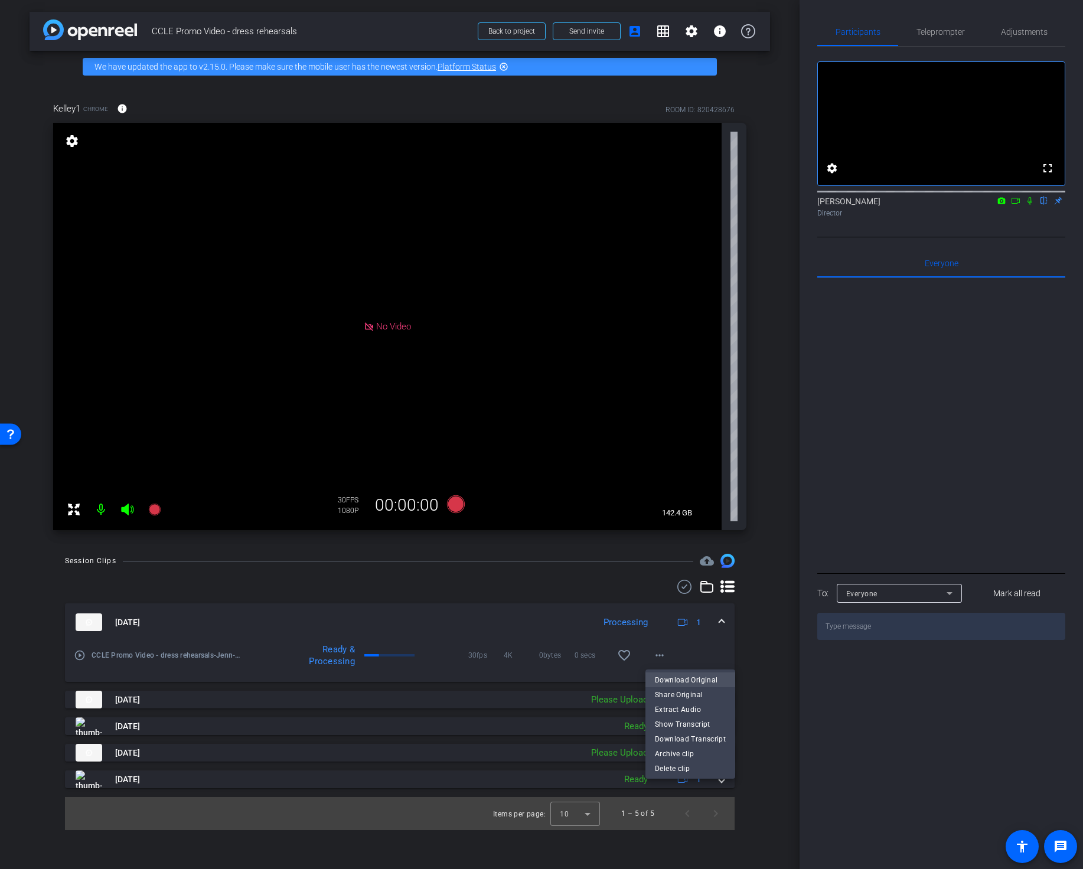
click at [703, 686] on span "Download Original" at bounding box center [690, 680] width 71 height 14
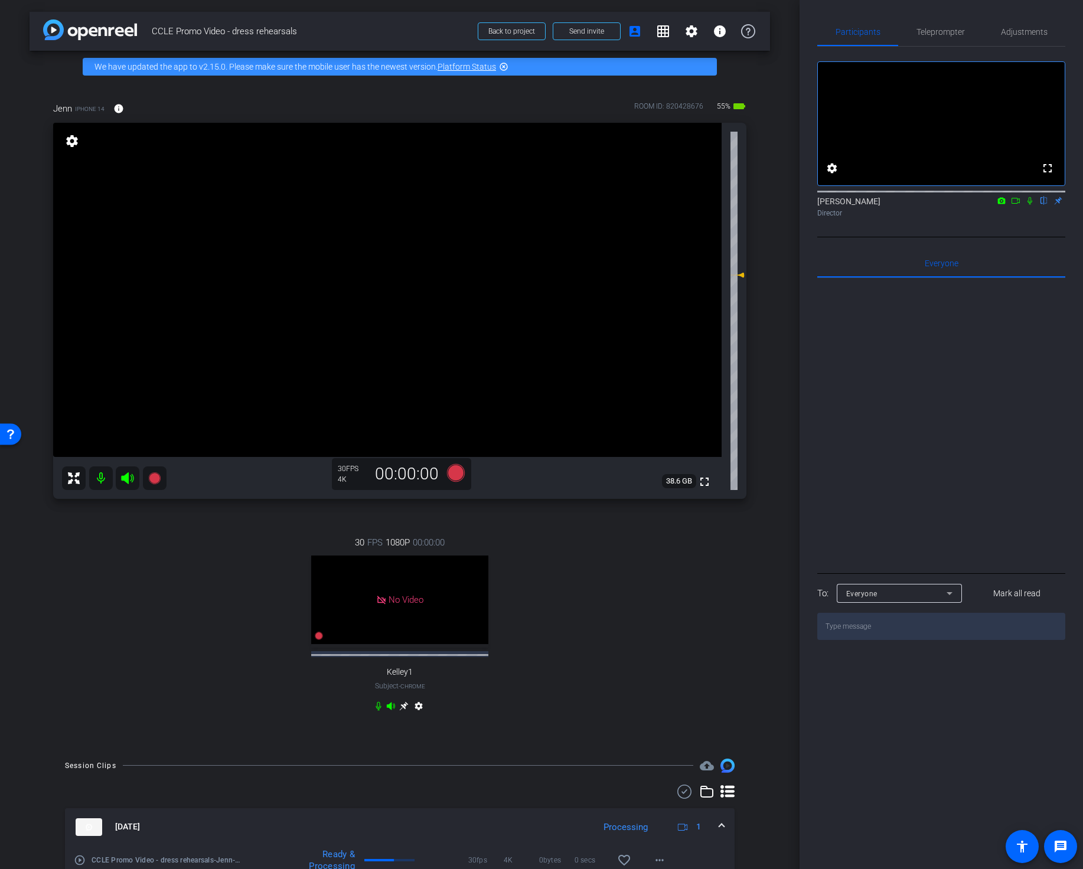
click at [1029, 205] on icon at bounding box center [1029, 201] width 9 height 8
